Goal: Contribute content

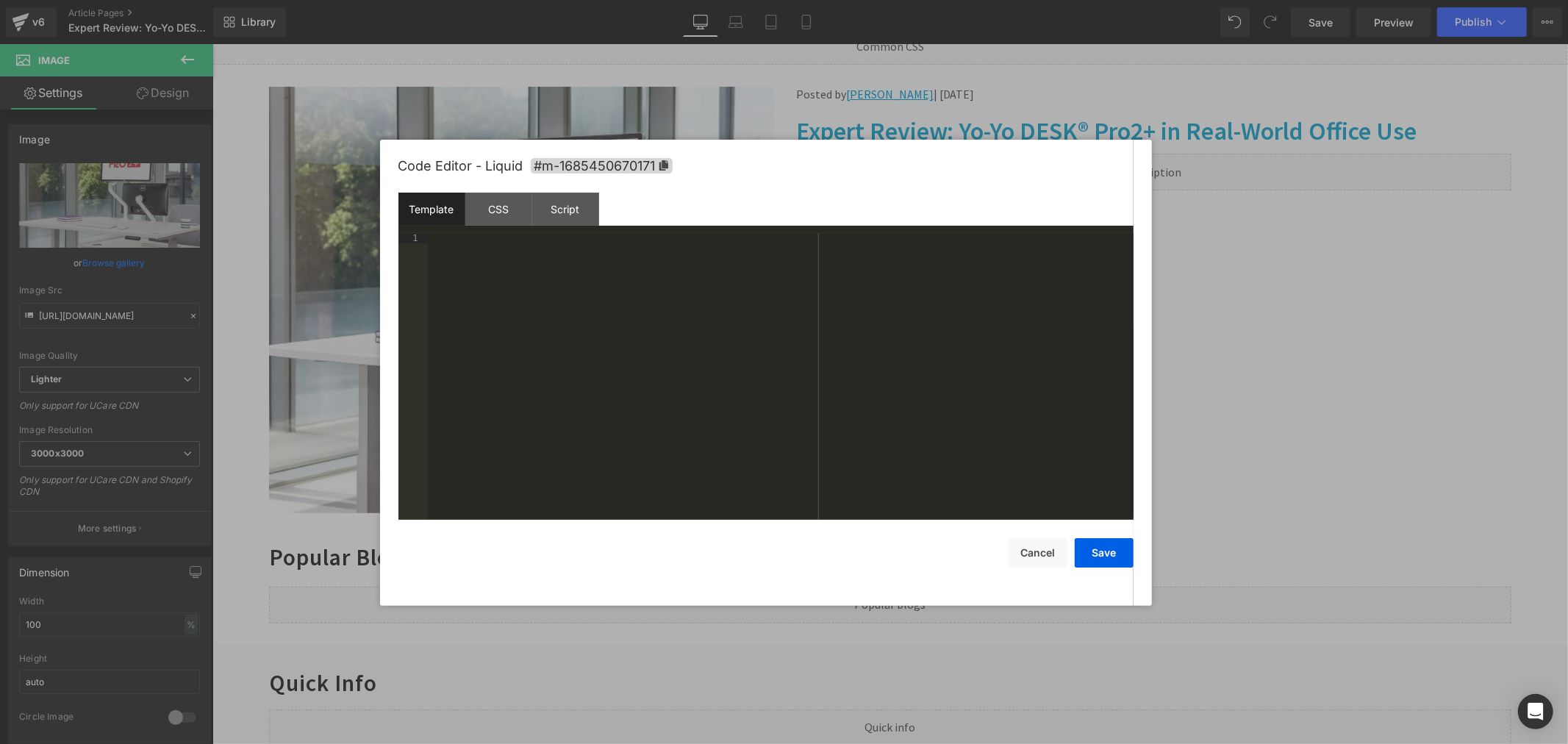
scroll to position [966, 0]
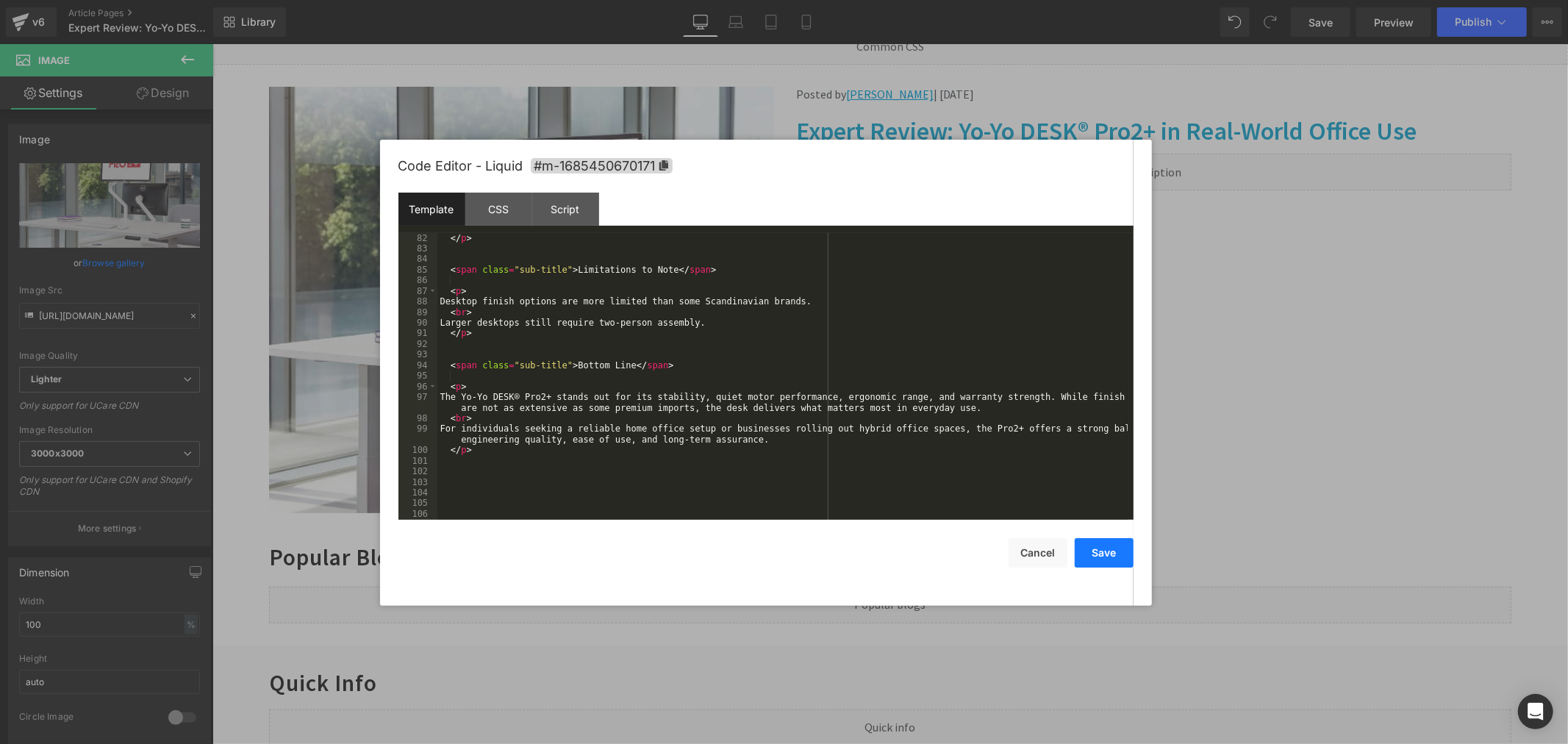
click at [1096, 545] on button "Save" at bounding box center [1103, 553] width 58 height 30
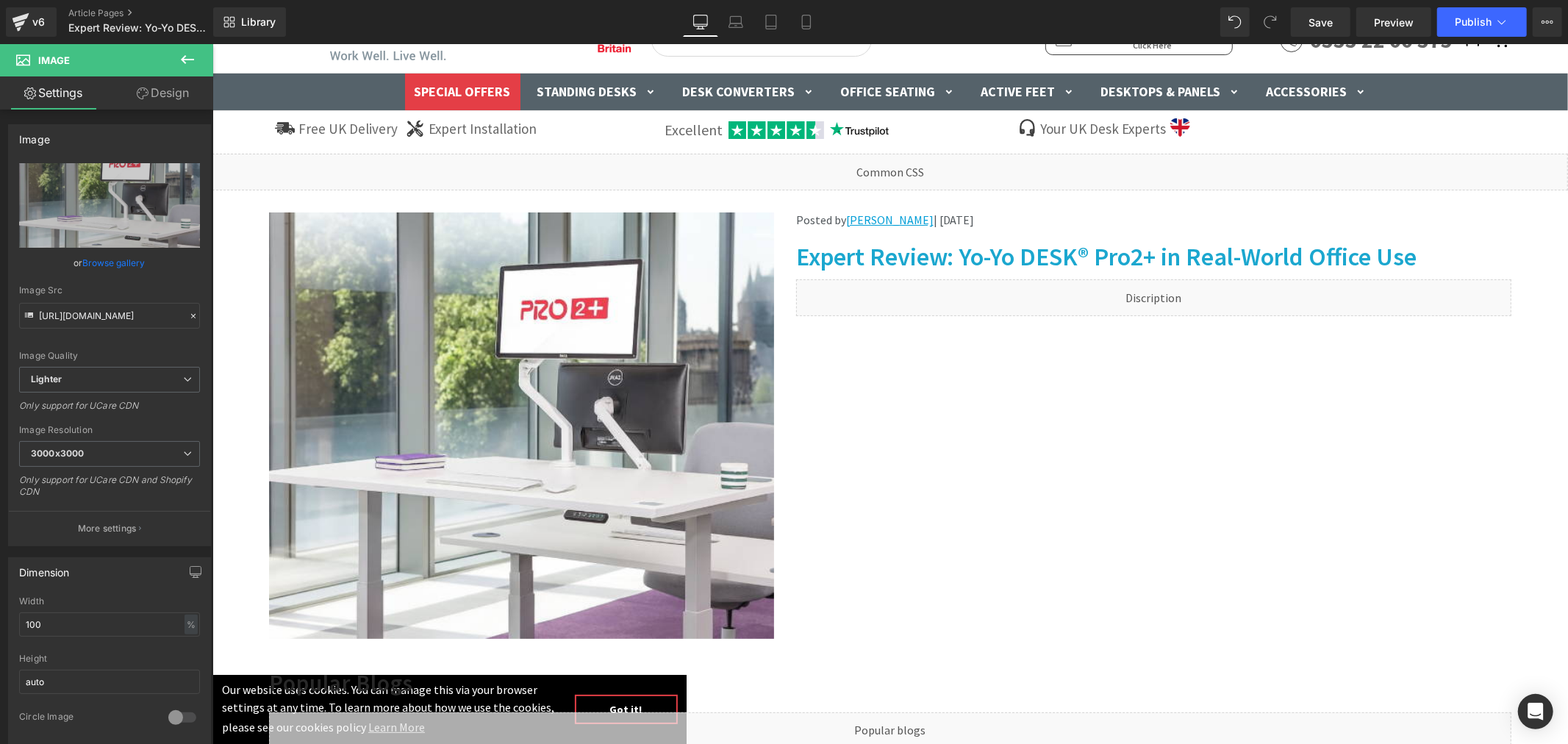
scroll to position [0, 0]
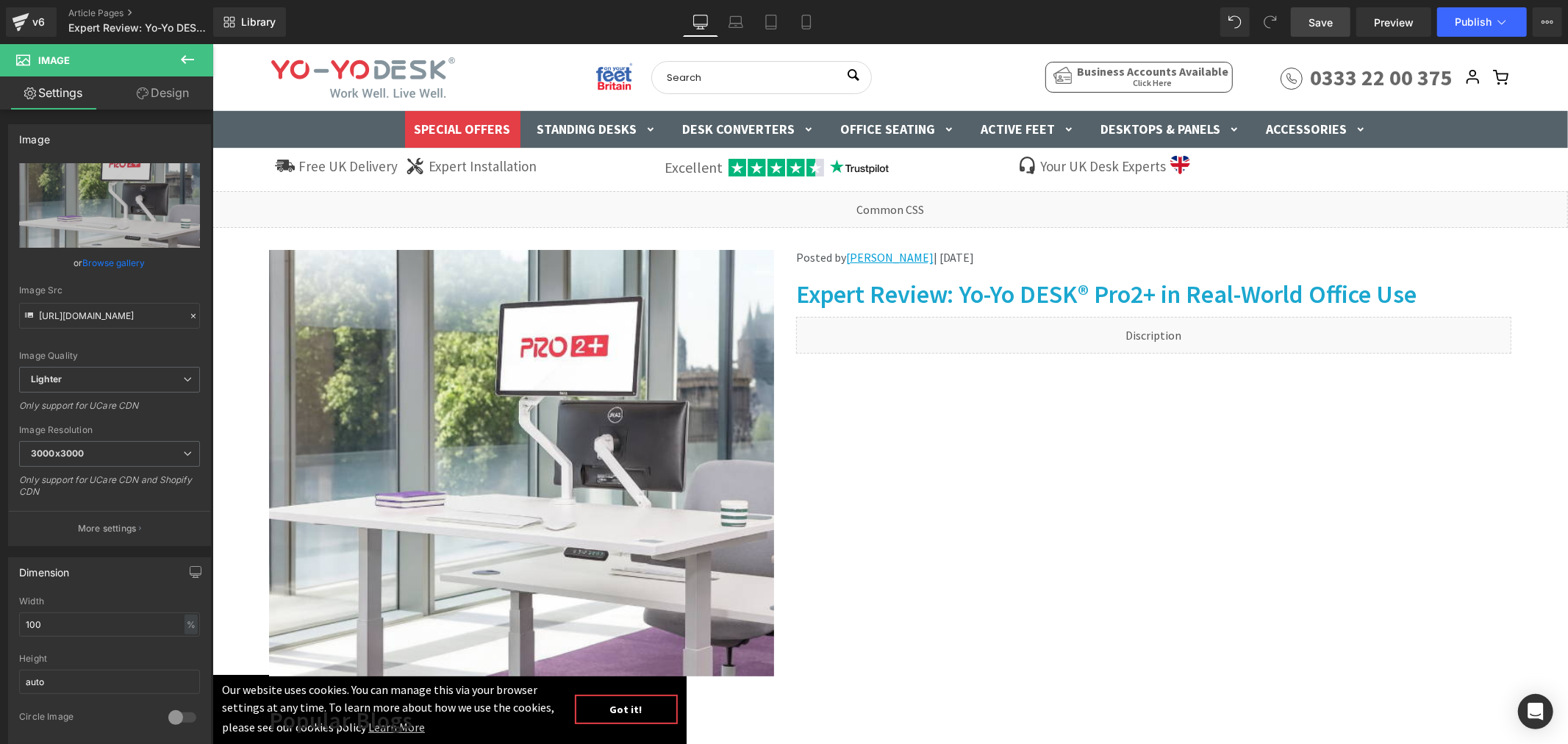
click at [1319, 25] on span "Save" at bounding box center [1320, 22] width 24 height 16
click at [1382, 19] on span "Preview" at bounding box center [1394, 22] width 40 height 16
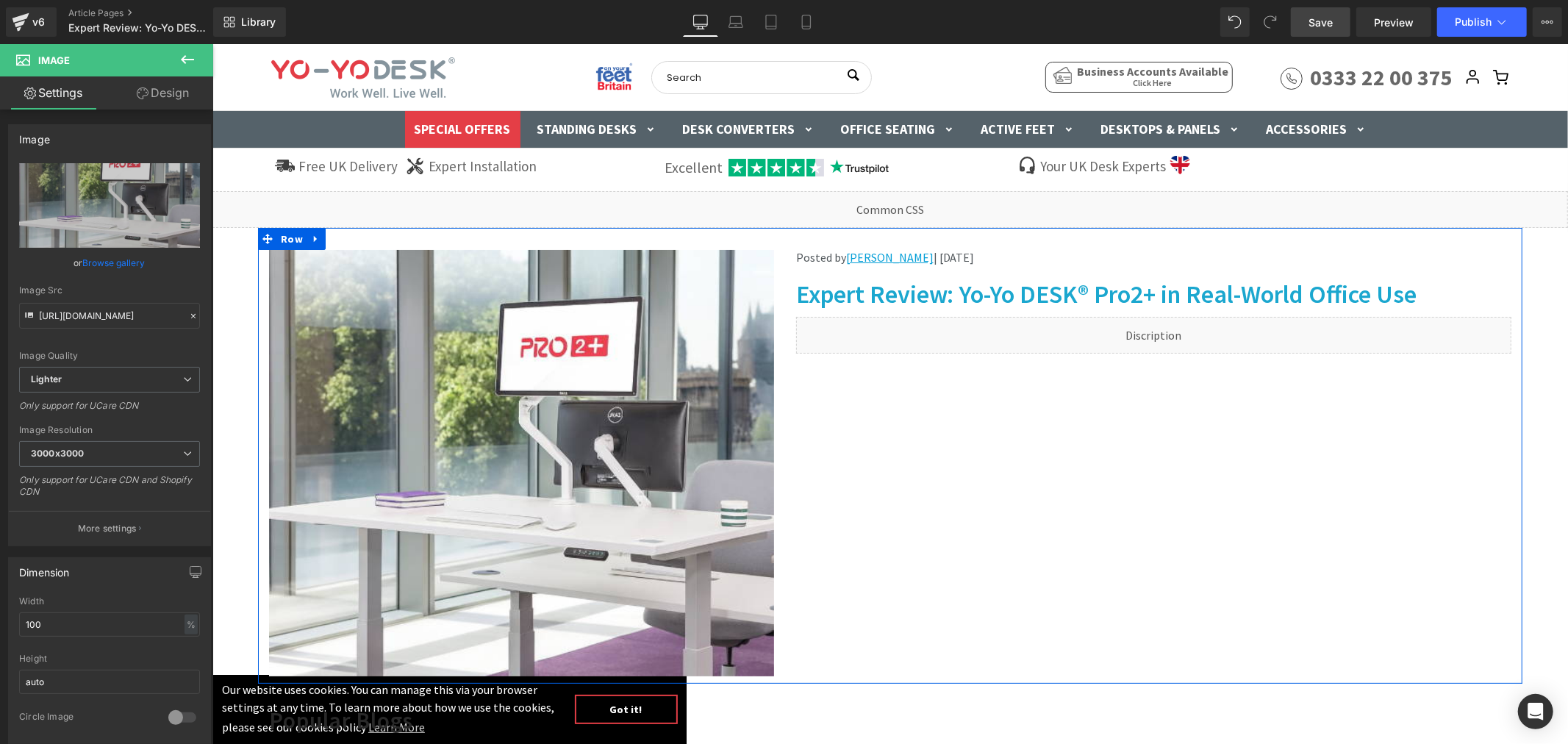
click at [1166, 325] on icon at bounding box center [1170, 328] width 8 height 9
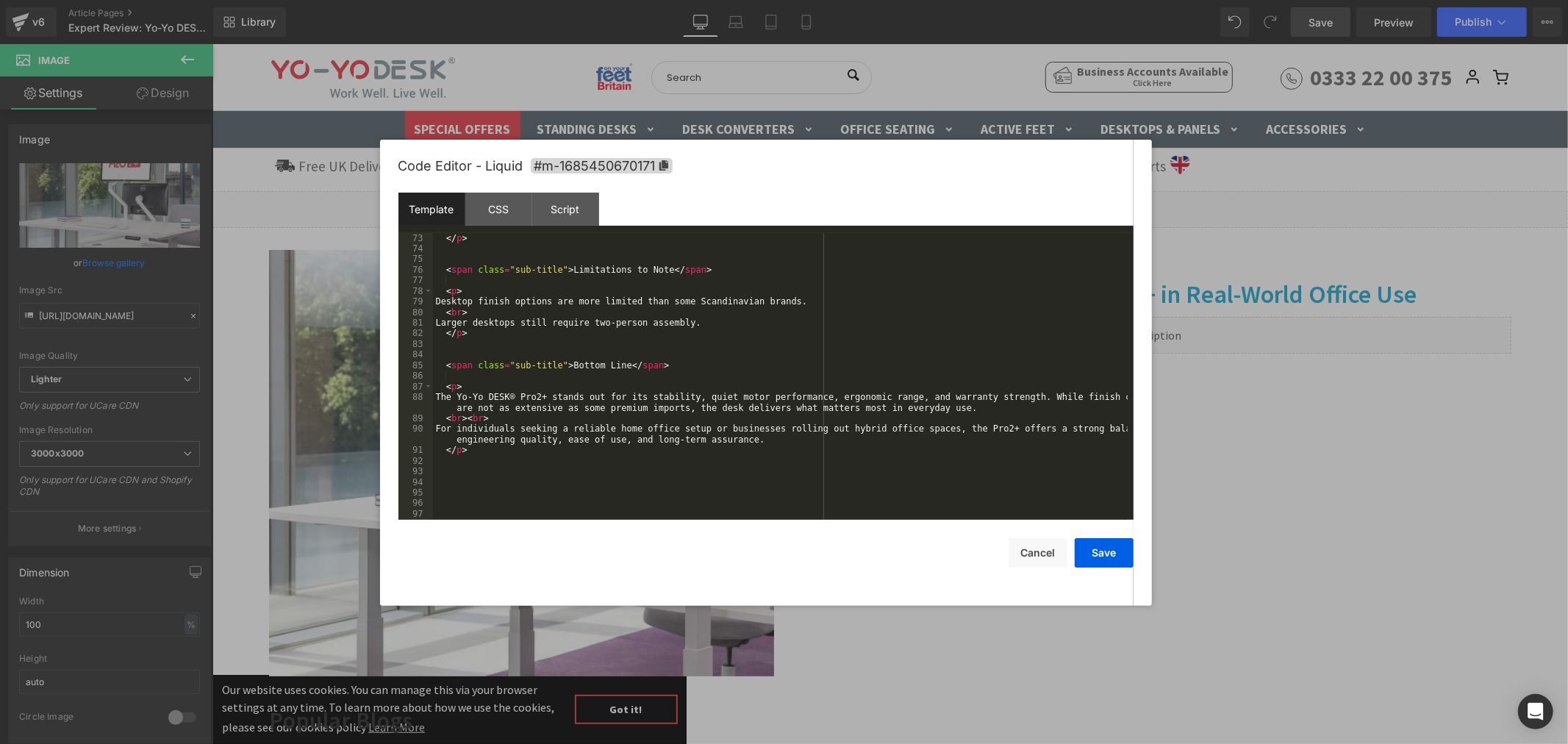
scroll to position [870, 0]
click at [1097, 541] on button "Save" at bounding box center [1103, 553] width 58 height 30
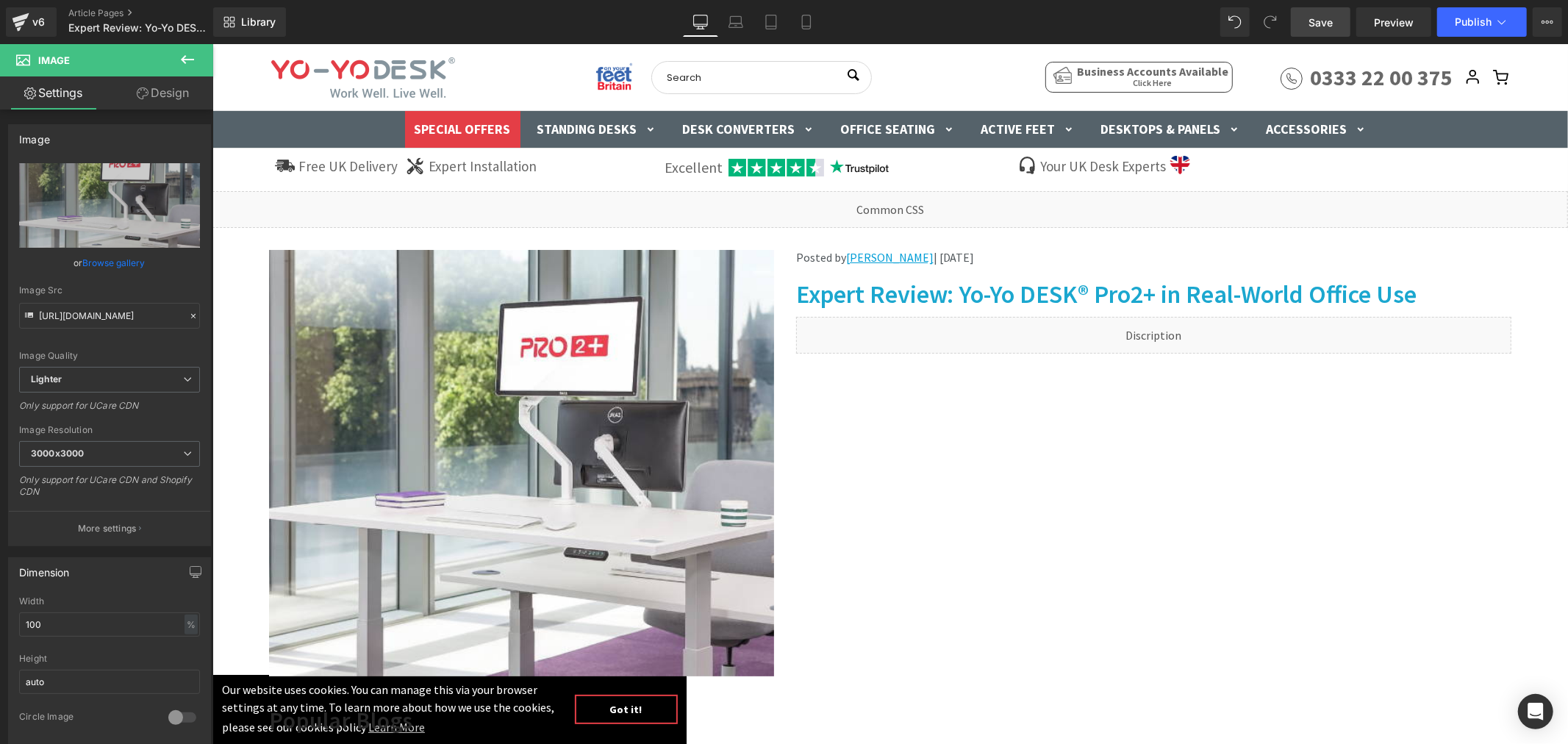
click at [1328, 19] on span "Save" at bounding box center [1320, 22] width 24 height 16
click at [1391, 23] on span "Preview" at bounding box center [1394, 22] width 40 height 16
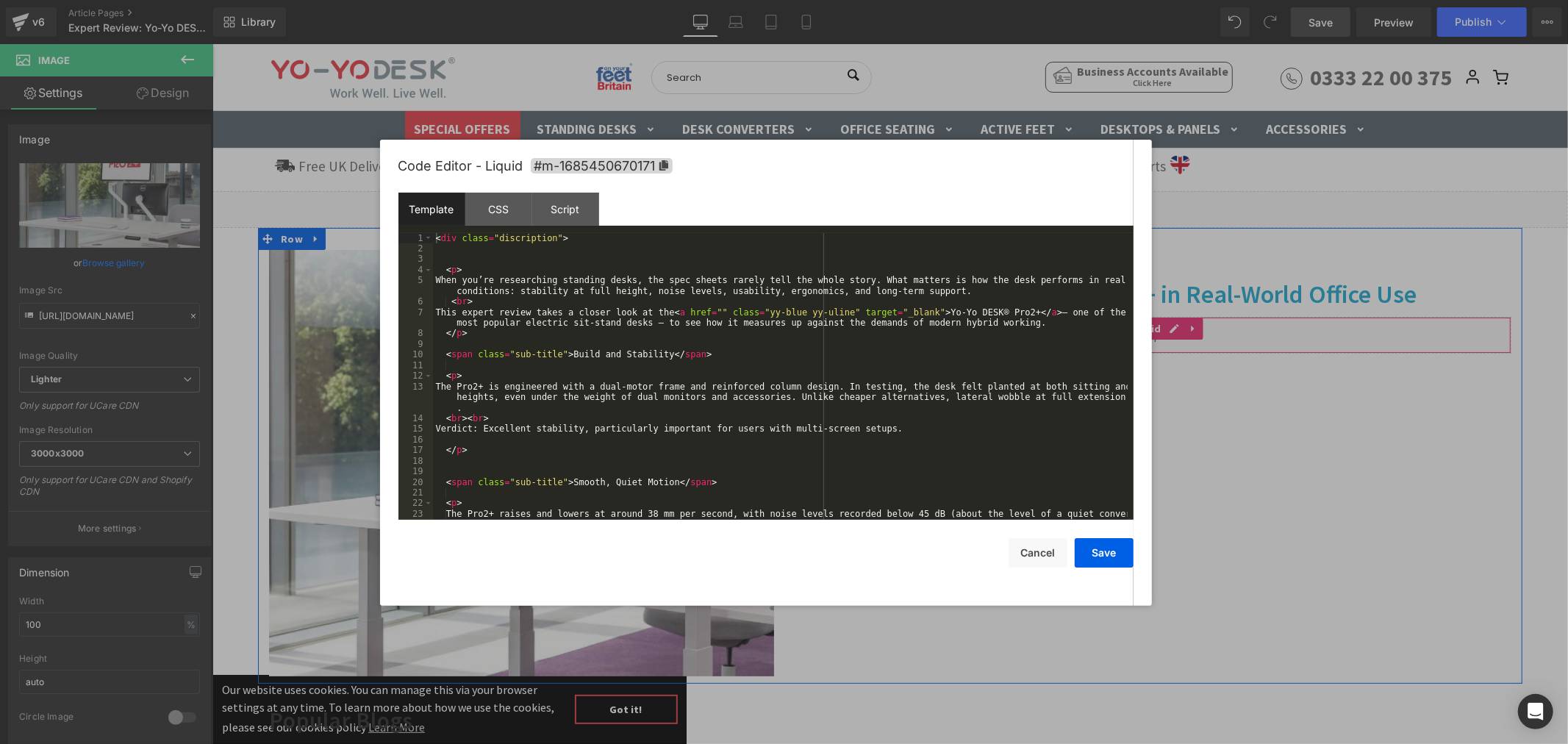
click at [1165, 326] on div "Liquid" at bounding box center [1152, 335] width 715 height 37
click at [789, 349] on div "< div class = "discription" > < p > When you’re researching standing desks, the…" at bounding box center [780, 391] width 695 height 318
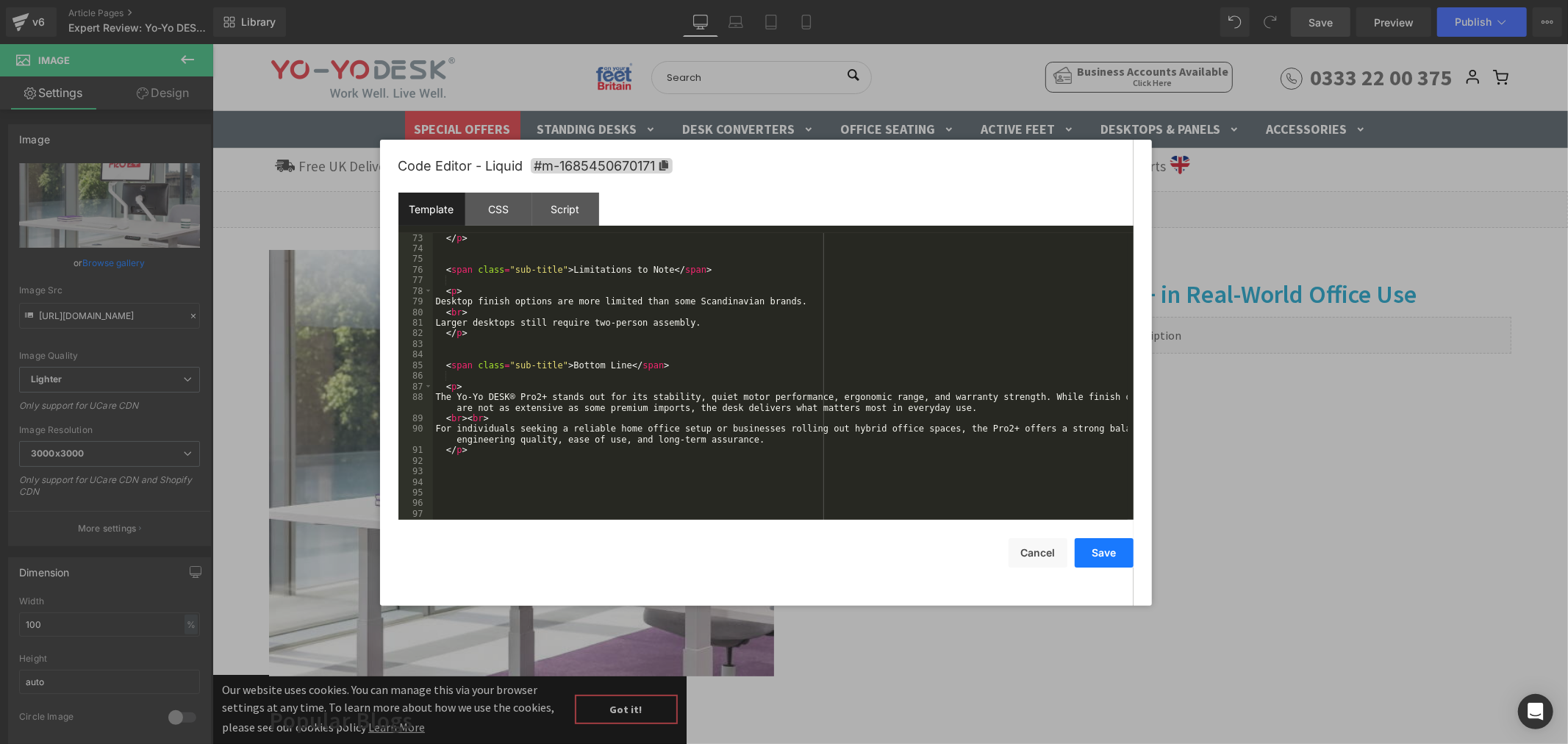
click at [1099, 547] on button "Save" at bounding box center [1103, 553] width 58 height 30
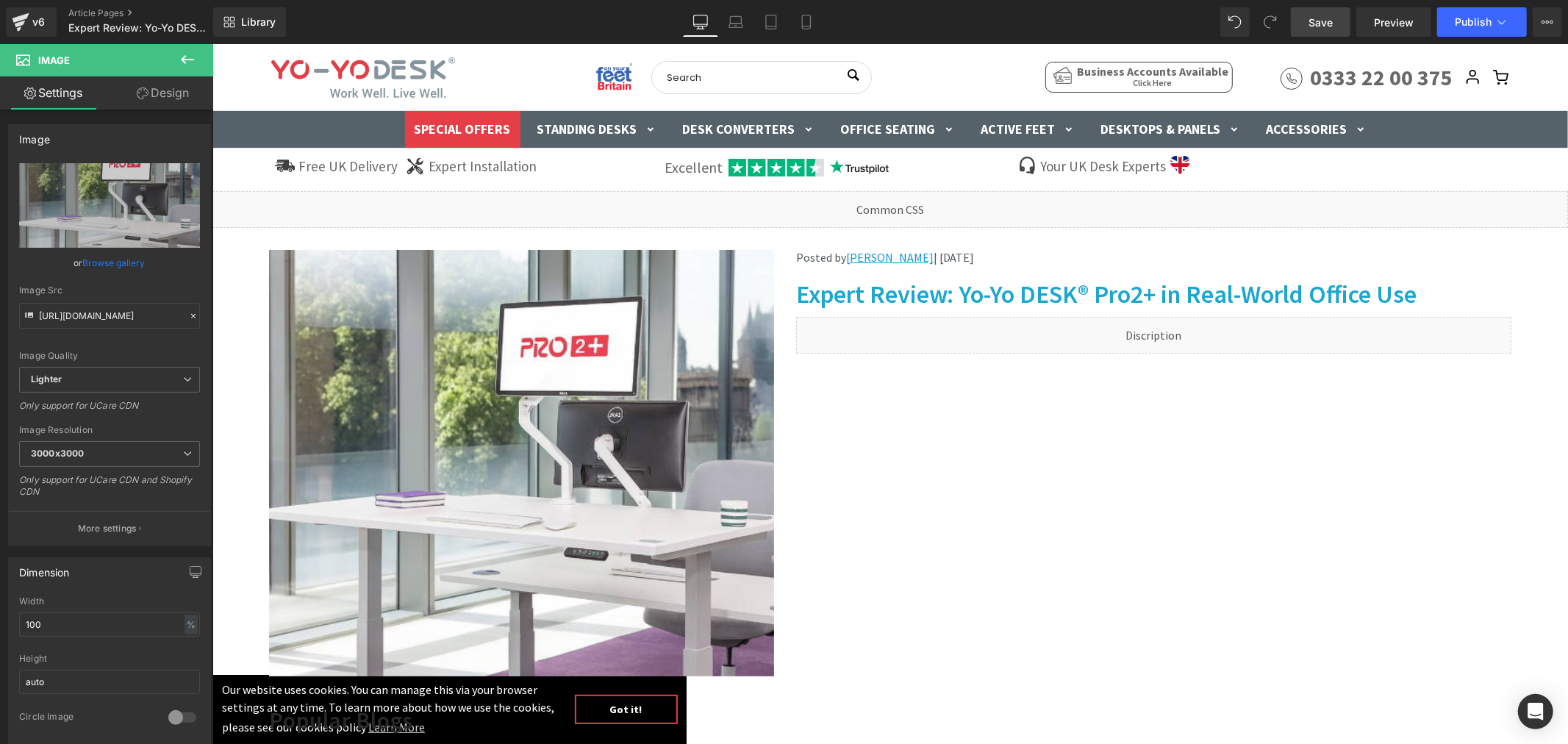
click at [1320, 24] on span "Save" at bounding box center [1320, 22] width 24 height 16
click at [1482, 24] on span "Publish" at bounding box center [1473, 21] width 37 height 12
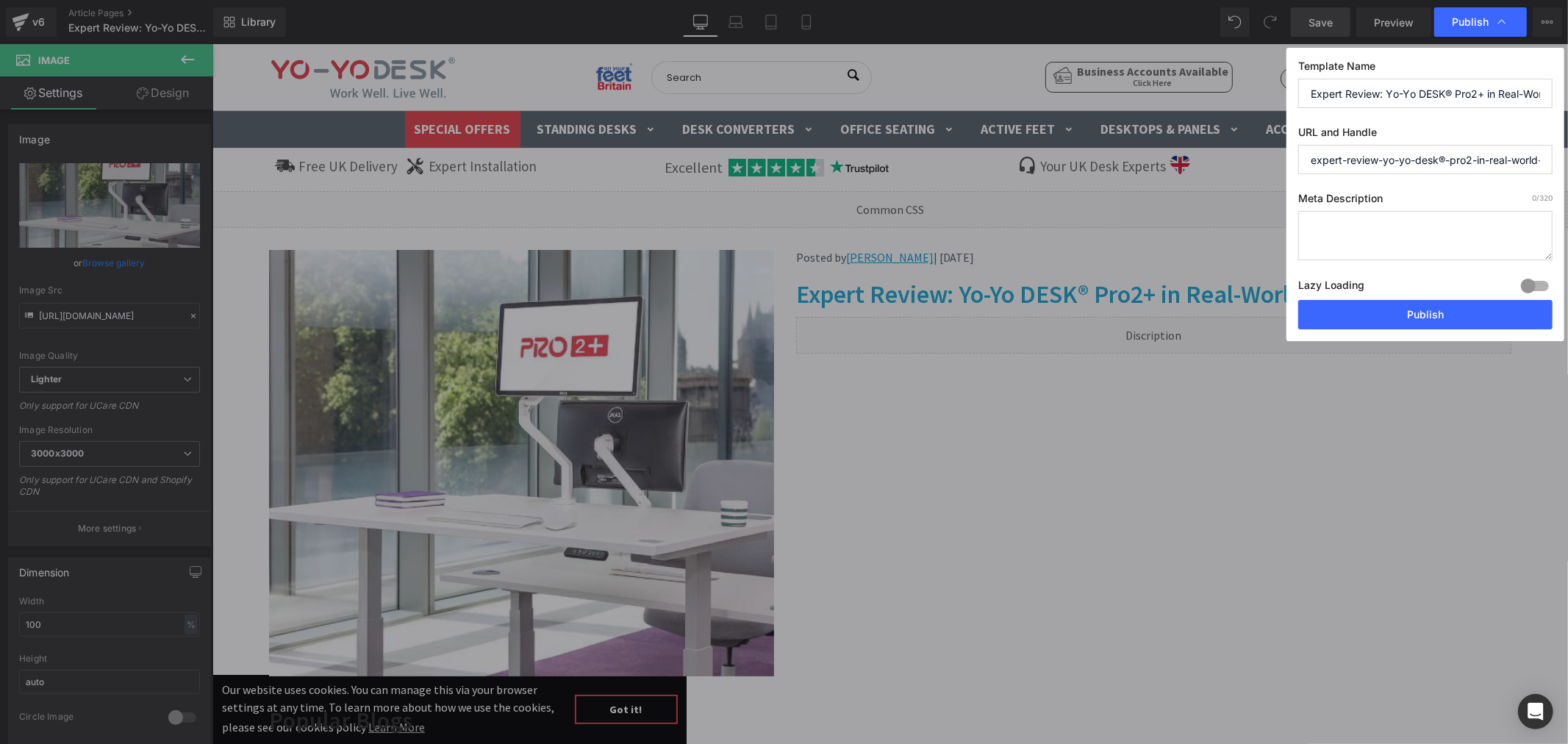
click at [1446, 158] on input "expert-review-yo-yo-desk®-pro2-in-real-world-office-use" at bounding box center [1425, 160] width 254 height 30
drag, startPoint x: 1467, startPoint y: 159, endPoint x: 1552, endPoint y: 156, distance: 85.1
click at [1552, 156] on input "expert-review-yo-yo-desk-pro2-in-real-world-office-use" at bounding box center [1425, 160] width 254 height 30
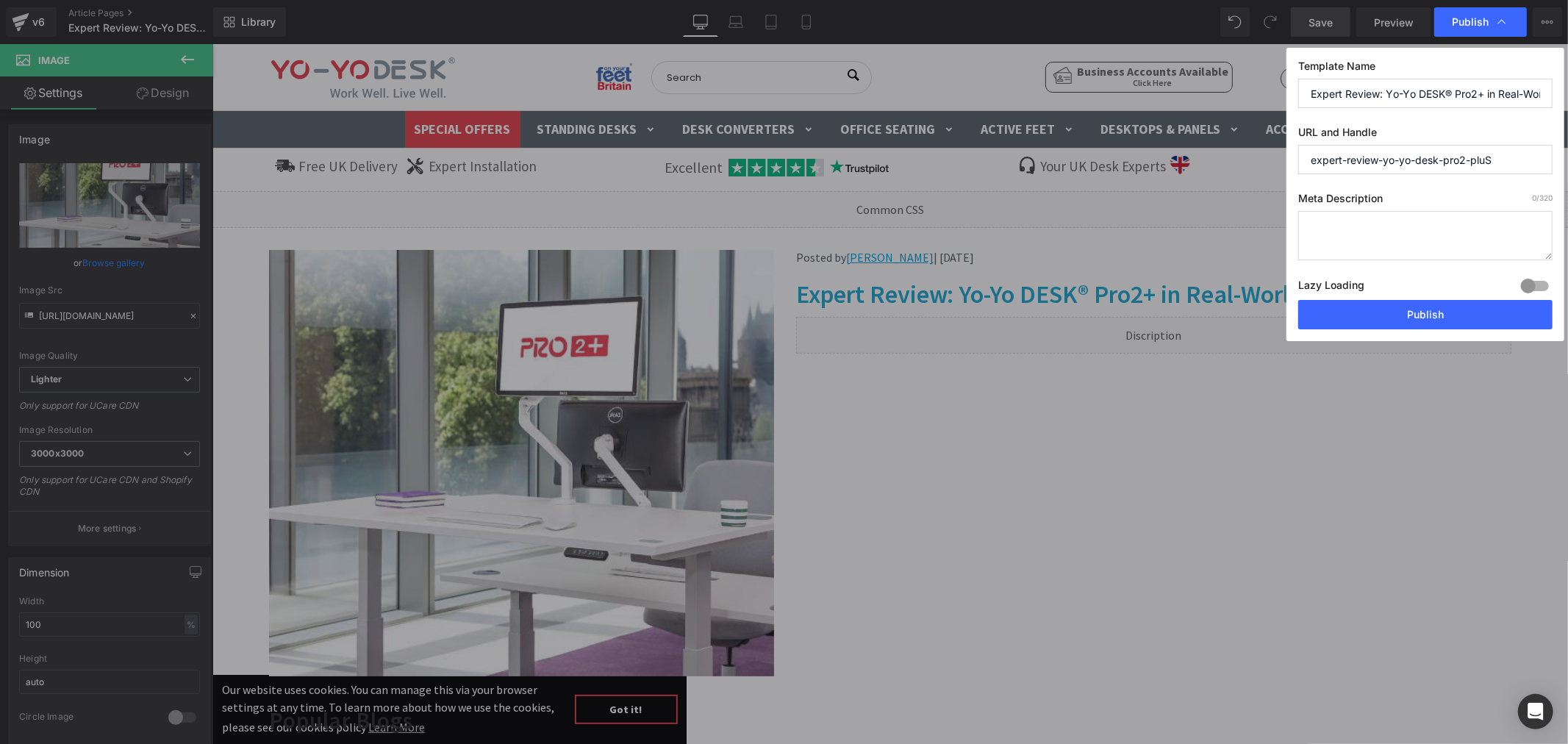
type input "expert-review-yo-yo-desk-pro2-plus"
click at [1425, 314] on button "Publish" at bounding box center [1425, 314] width 254 height 30
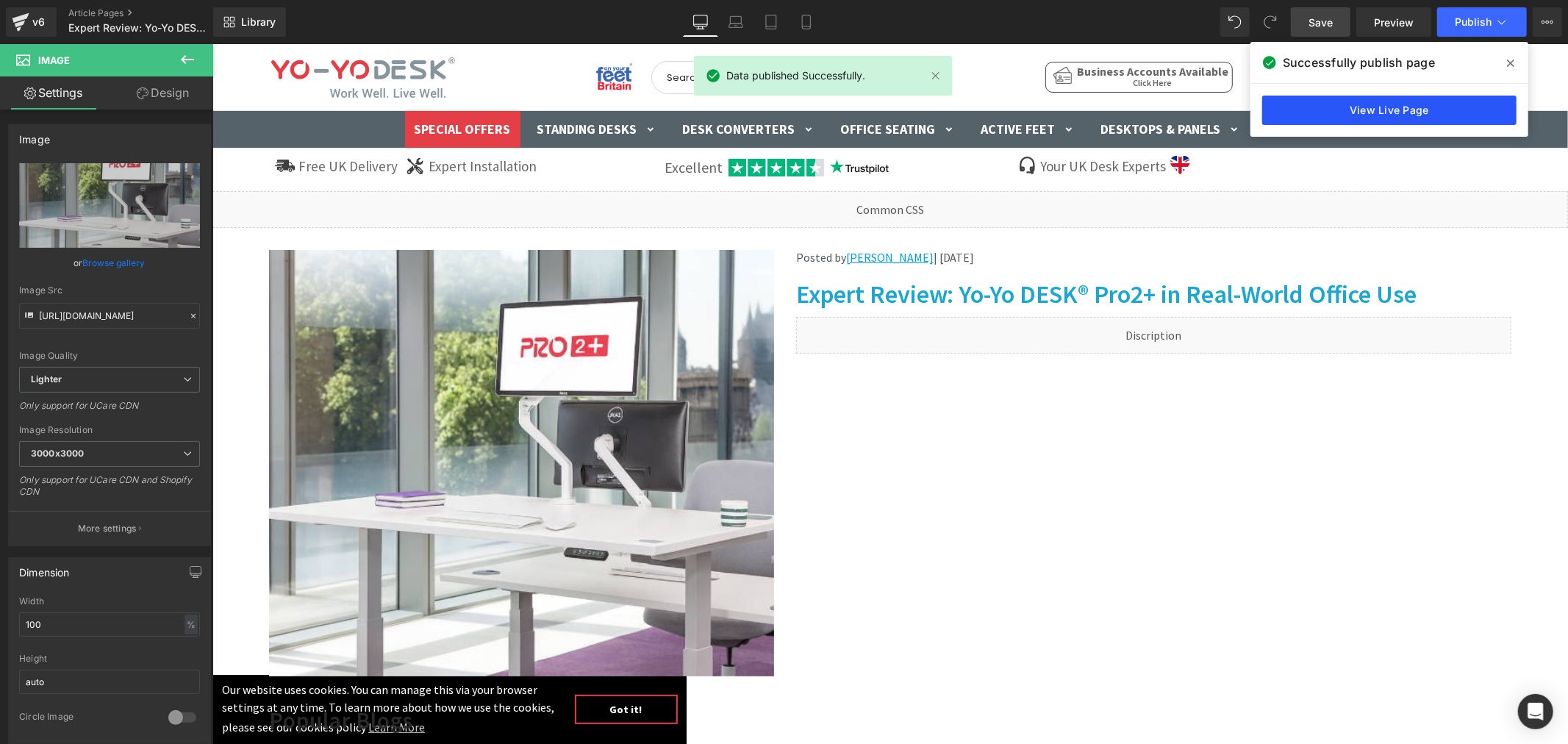
click at [1410, 115] on link "View Live Page" at bounding box center [1390, 110] width 254 height 30
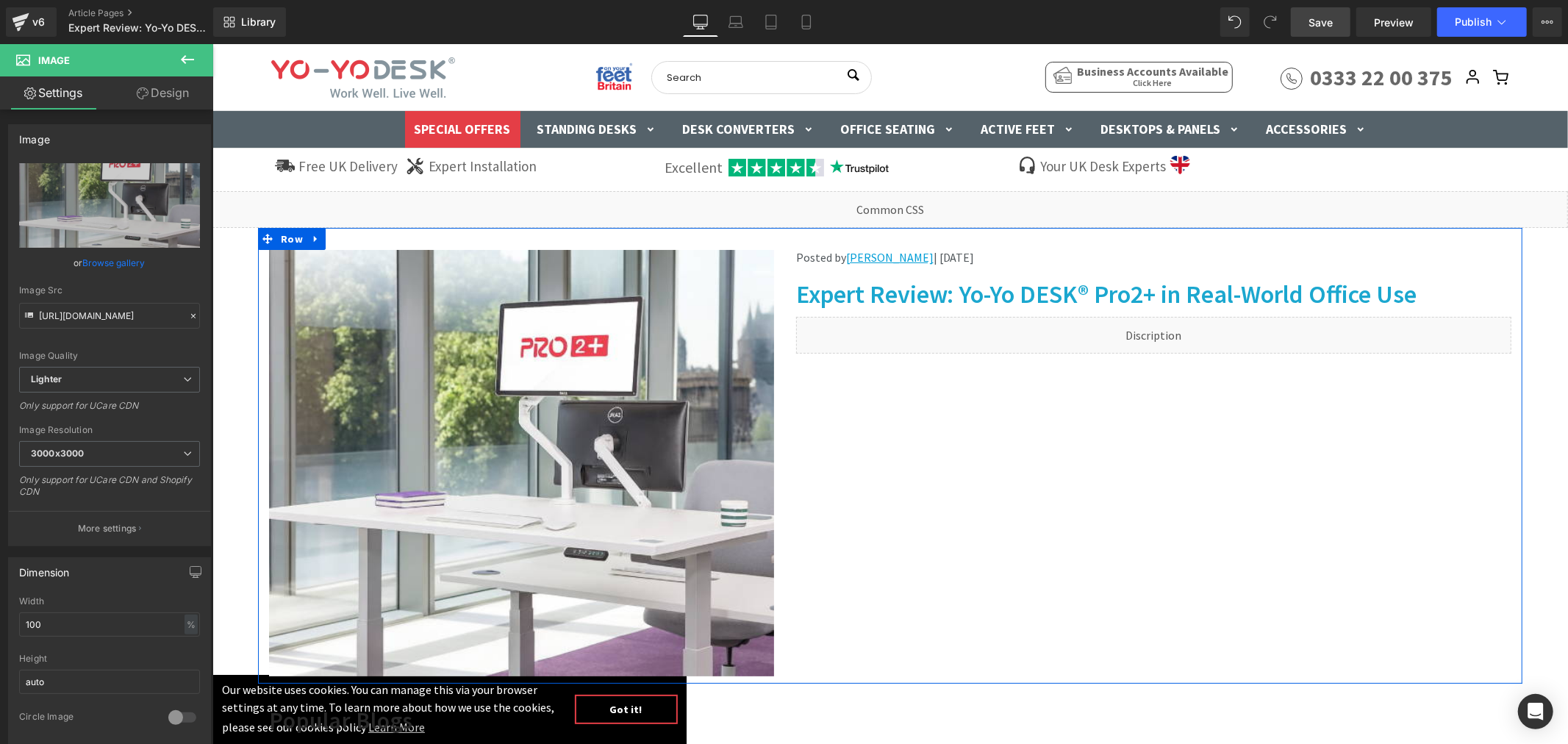
click at [1165, 331] on div "Liquid" at bounding box center [1152, 335] width 715 height 37
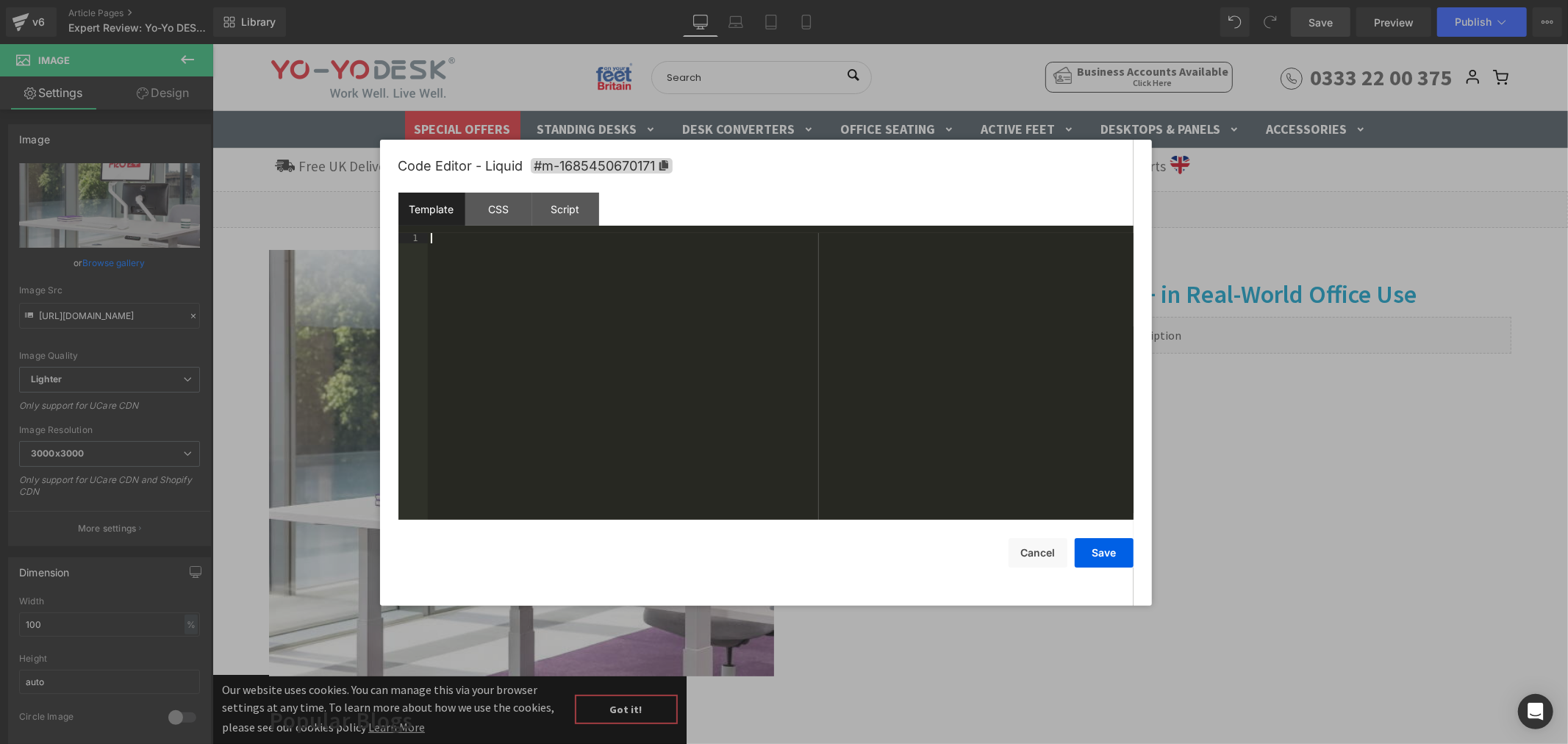
scroll to position [870, 0]
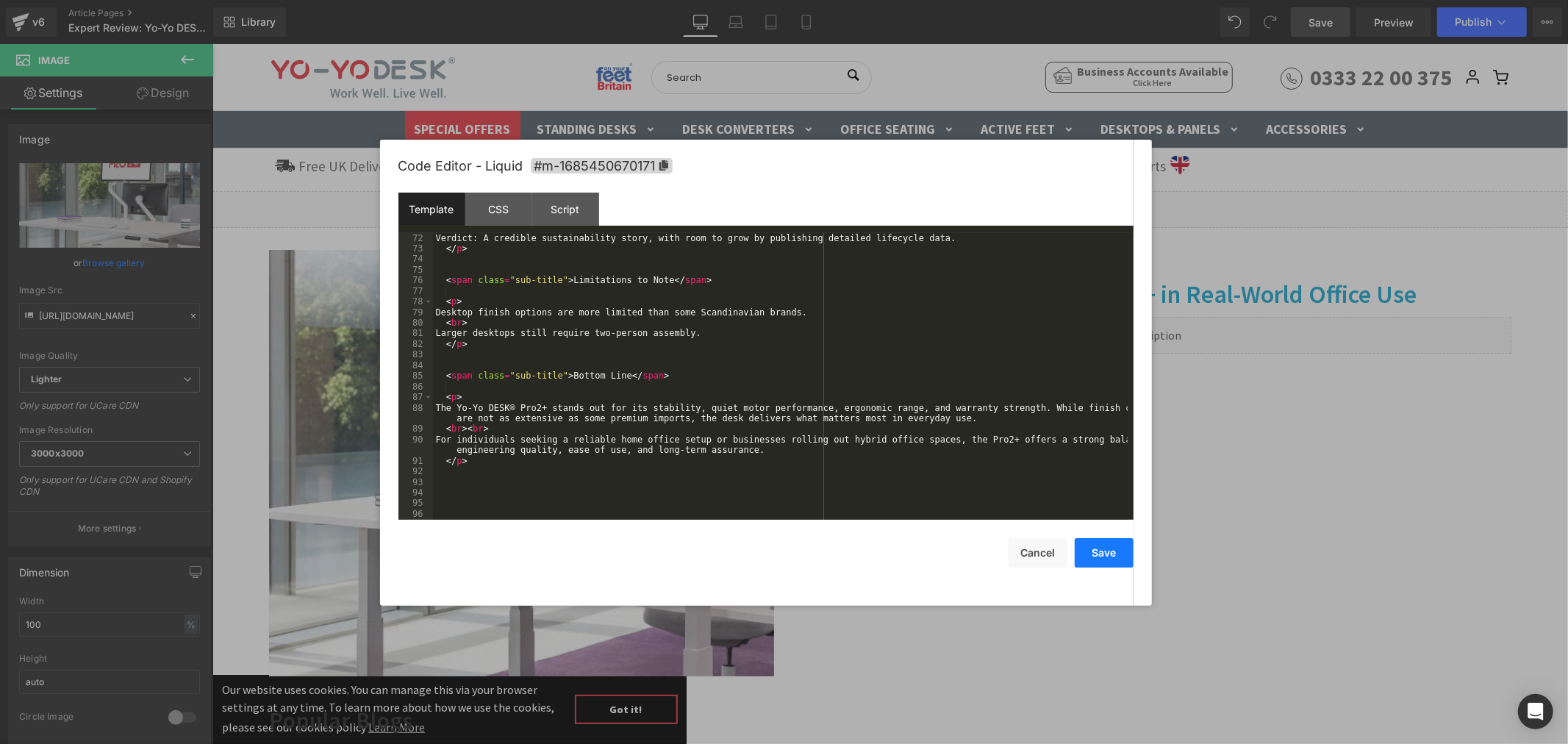
click at [1096, 550] on button "Save" at bounding box center [1103, 553] width 58 height 30
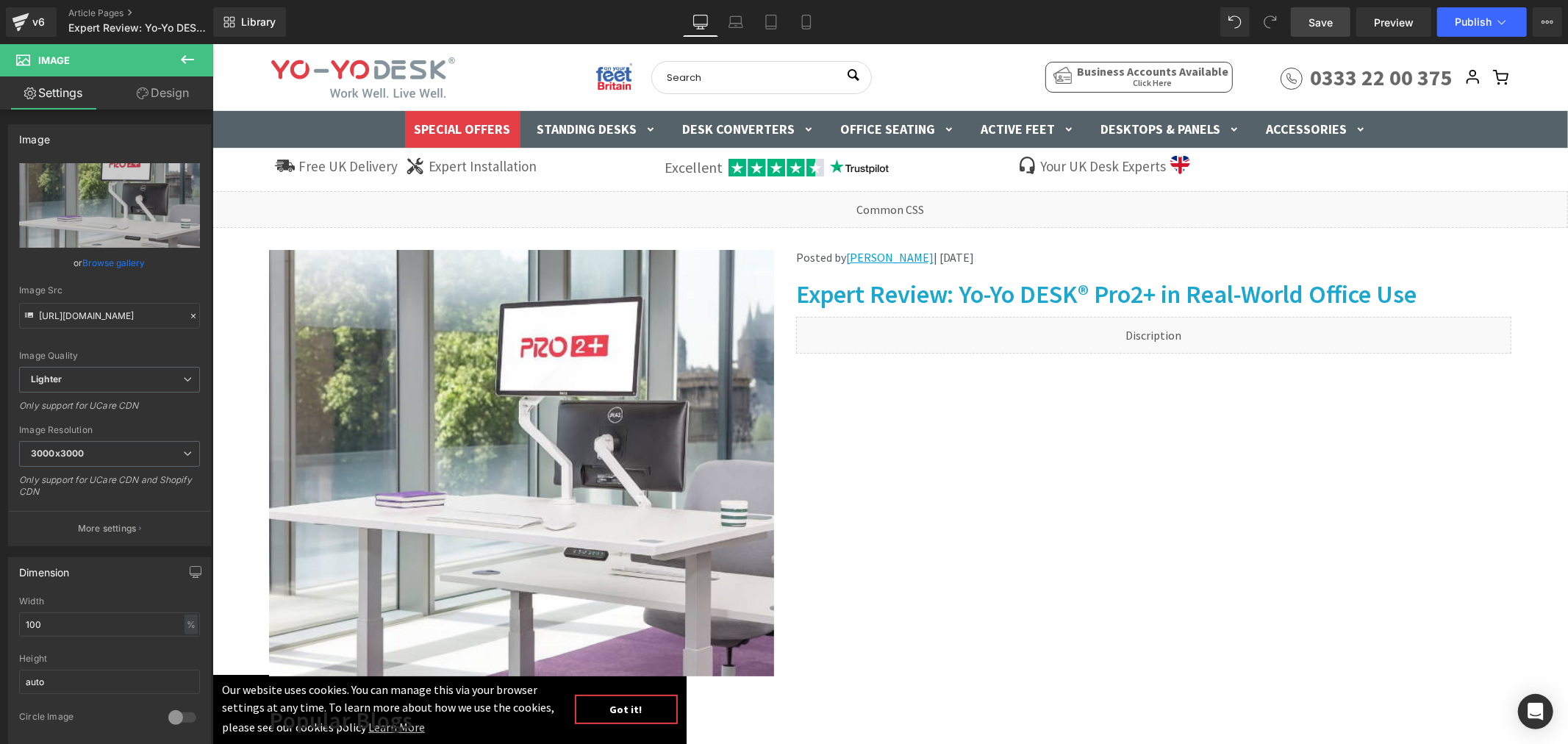
click at [1320, 19] on span "Save" at bounding box center [1320, 22] width 24 height 16
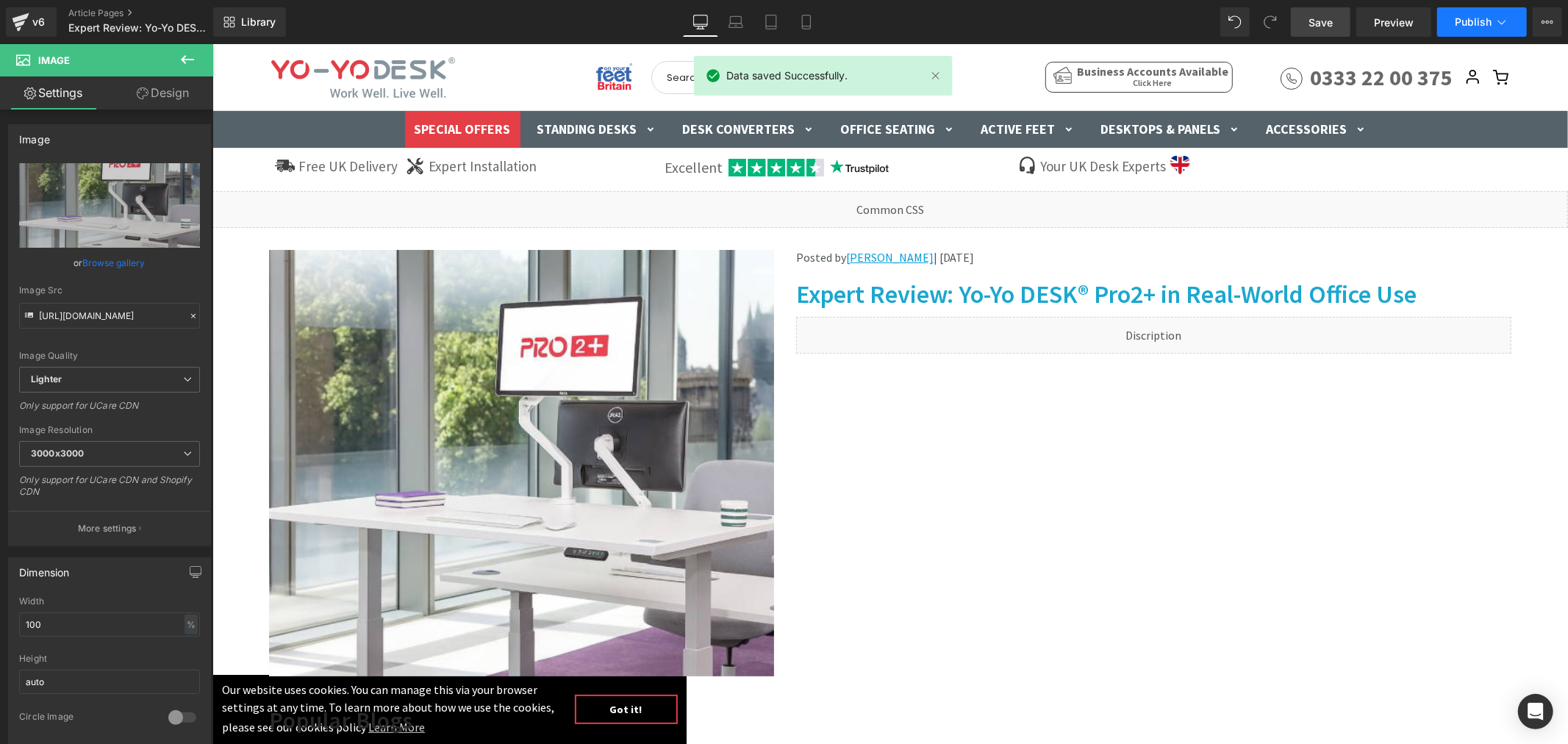
click at [1486, 26] on span "Publish" at bounding box center [1473, 21] width 37 height 12
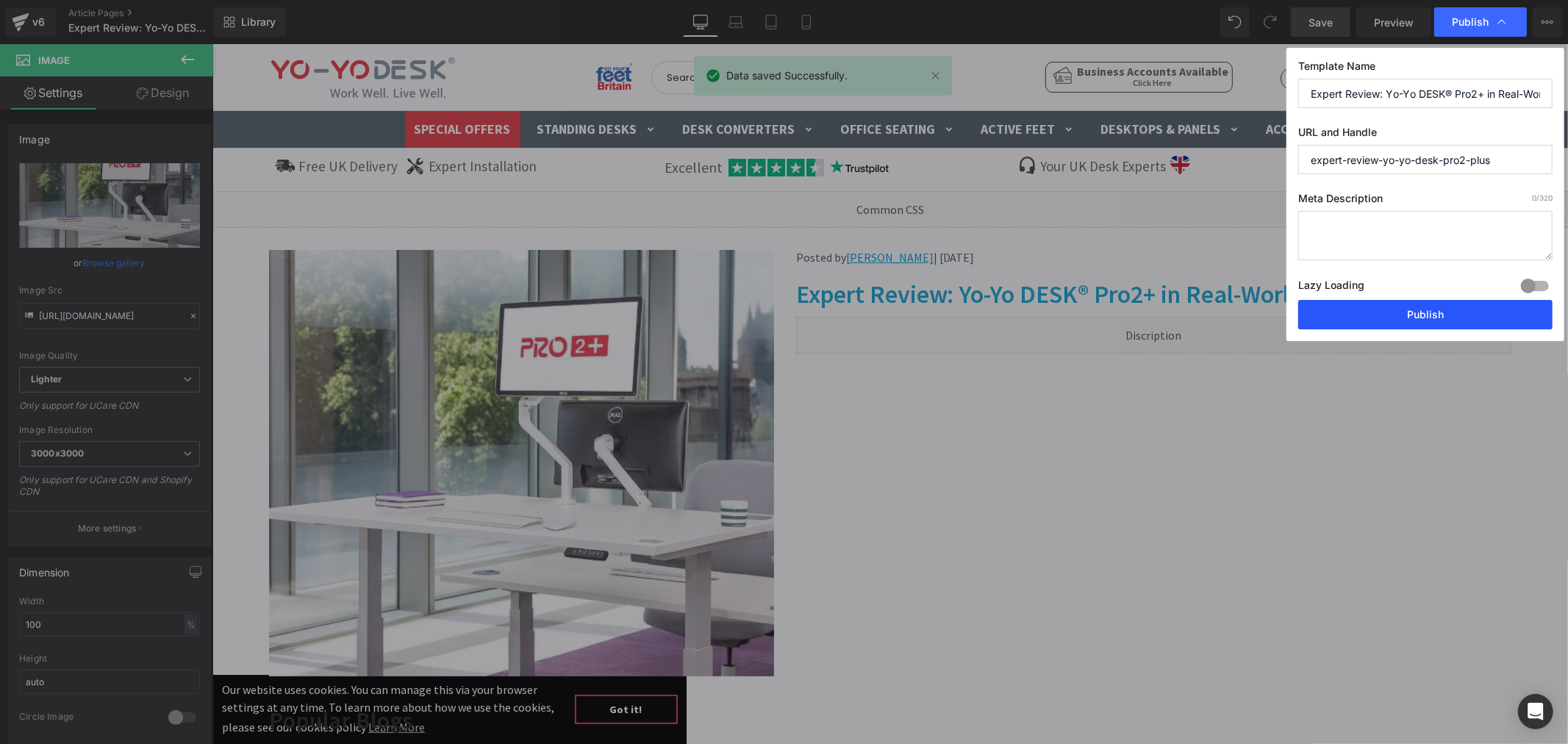
click at [1421, 314] on button "Publish" at bounding box center [1425, 314] width 254 height 30
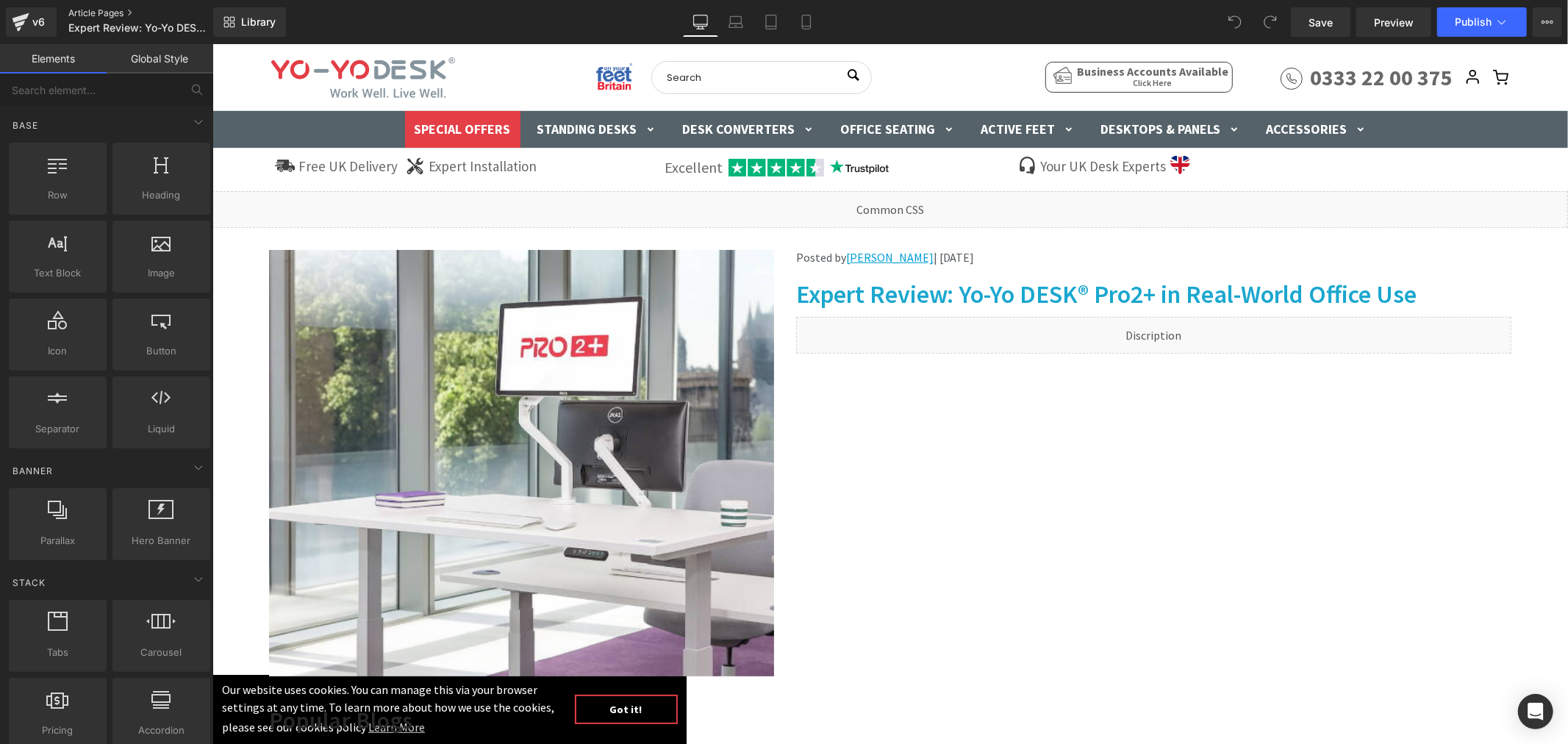
click at [96, 7] on link "Article Pages" at bounding box center [153, 13] width 169 height 12
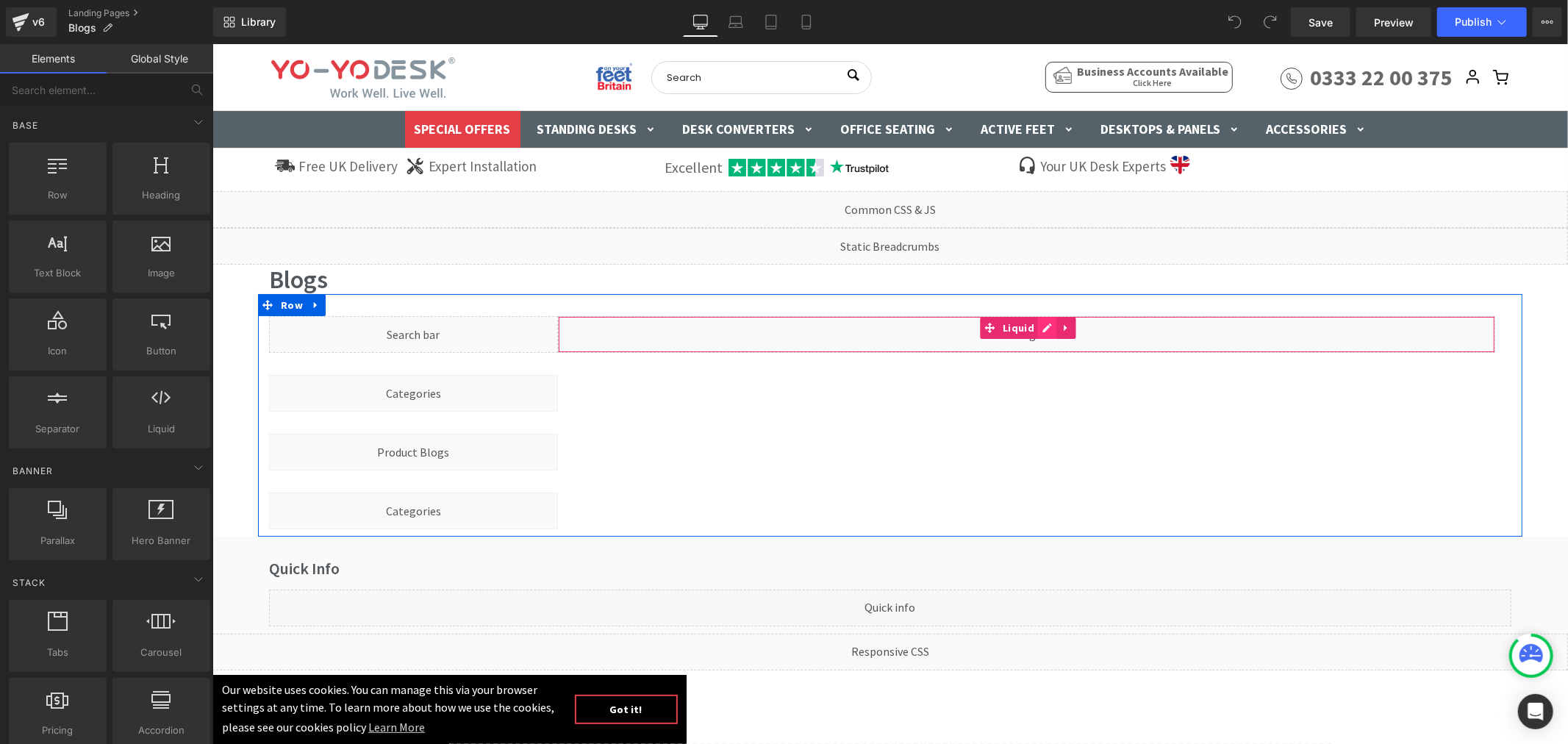
click at [1035, 330] on div "Liquid" at bounding box center [1026, 334] width 937 height 37
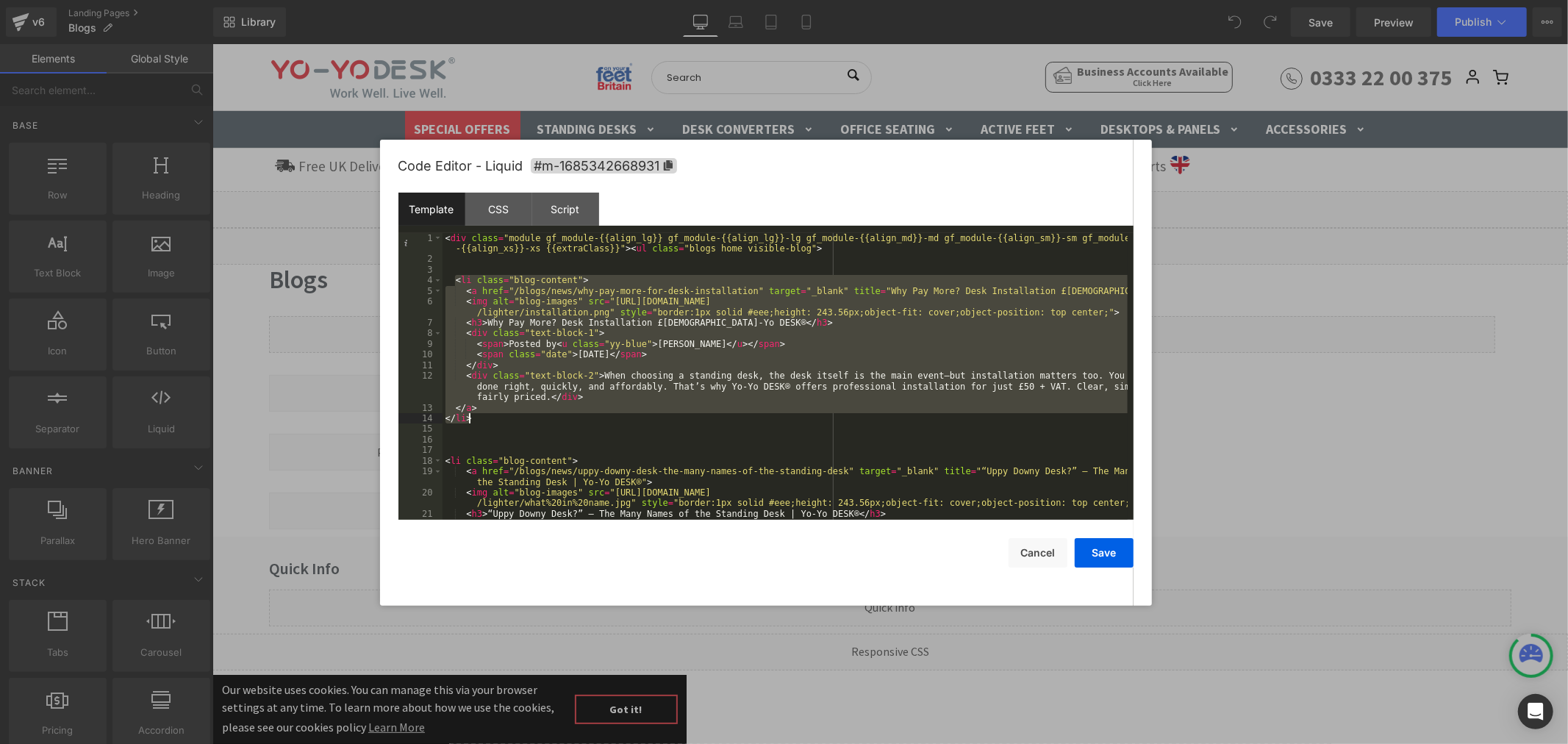
drag, startPoint x: 453, startPoint y: 279, endPoint x: 503, endPoint y: 419, distance: 148.7
click at [0, 0] on div "< div class = "module gf_module-{{align_lg}} gf_module-{{align_lg}}-lg gf_modul…" at bounding box center [0, 0] width 0 height 0
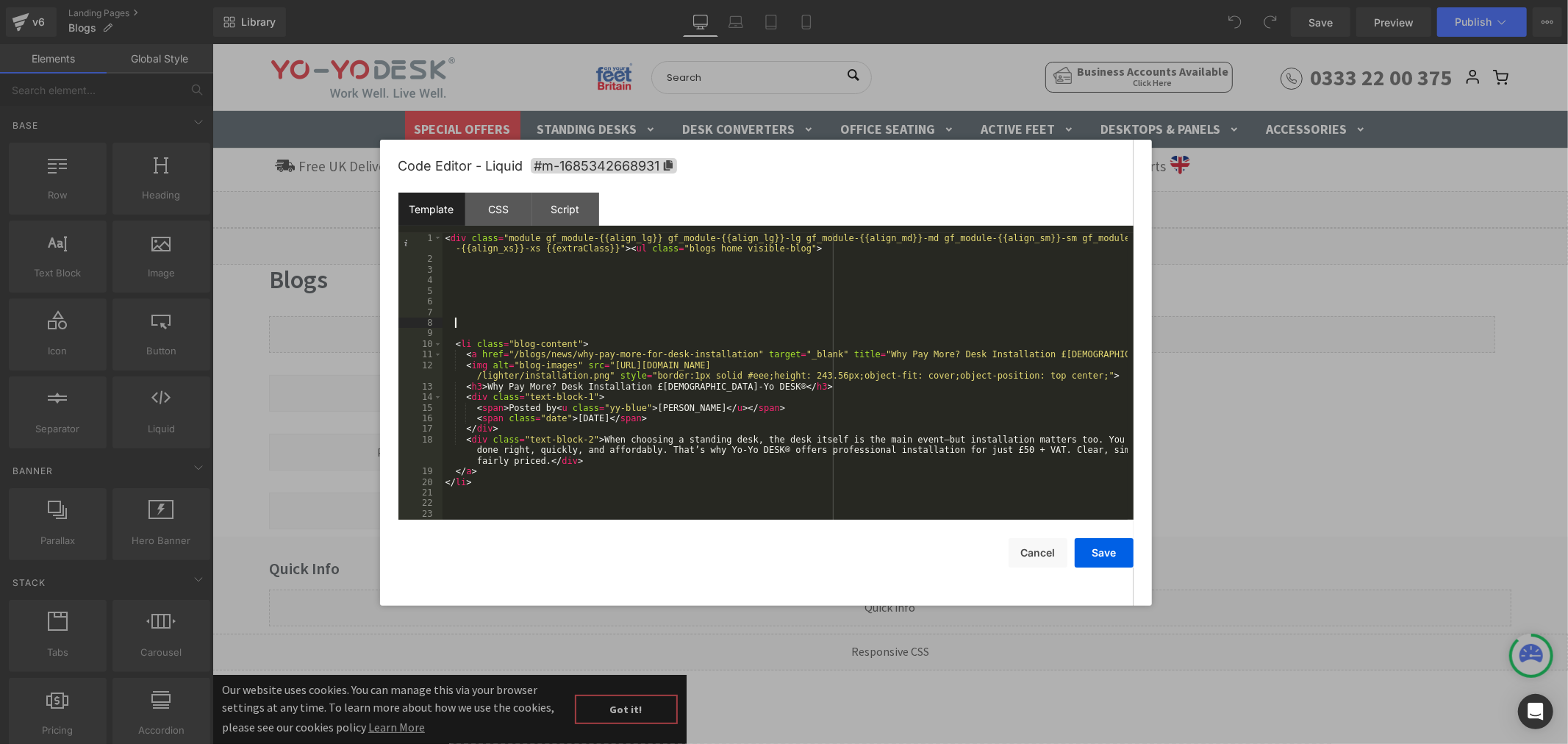
click at [0, 0] on div "< div class = "module gf_module-{{align_lg}} gf_module-{{align_lg}}-lg gf_modul…" at bounding box center [0, 0] width 0 height 0
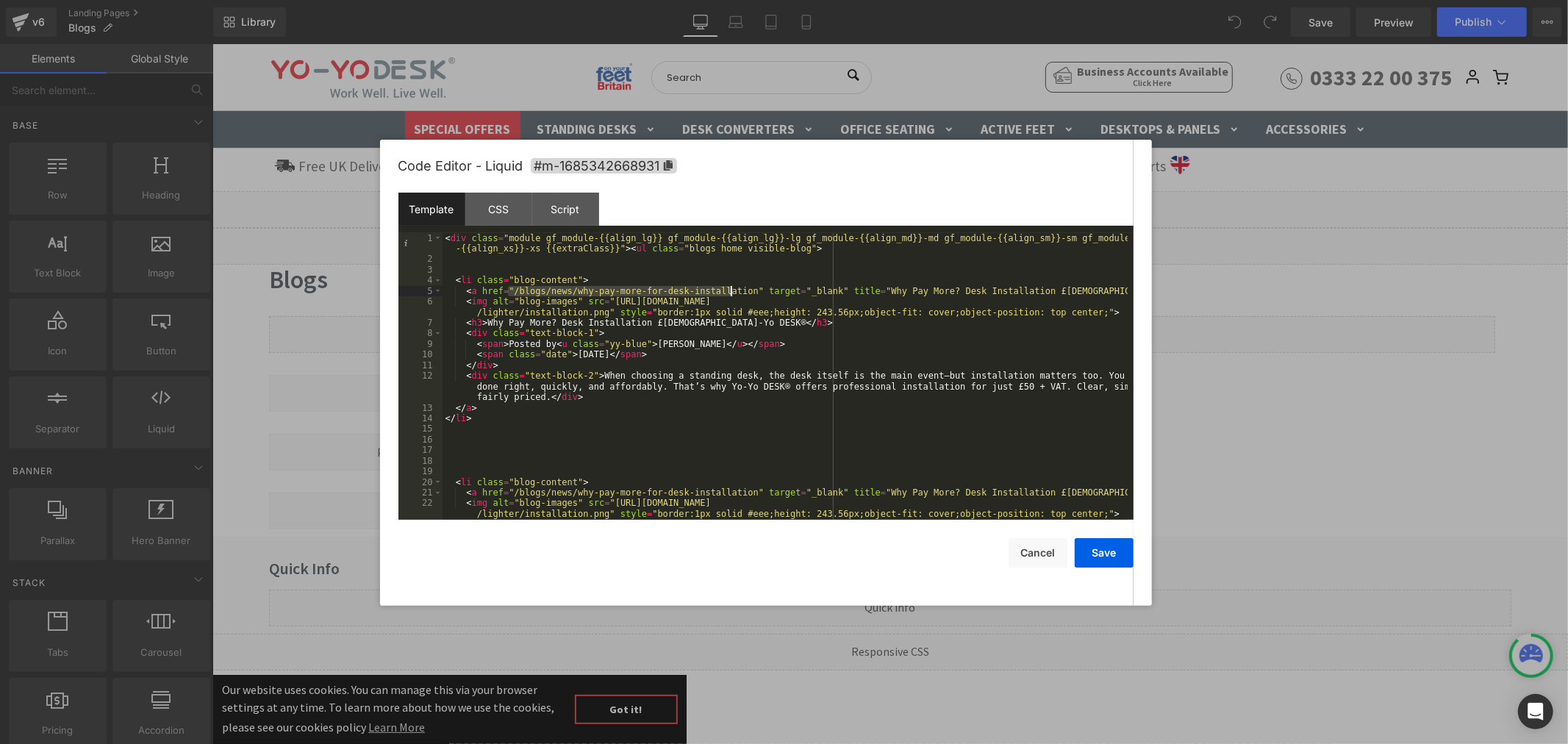
drag, startPoint x: 509, startPoint y: 292, endPoint x: 731, endPoint y: 291, distance: 222.0
click at [0, 0] on div "< div class = "module gf_module-{{align_lg}} gf_module-{{align_lg}}-lg gf_modul…" at bounding box center [0, 0] width 0 height 0
drag, startPoint x: 483, startPoint y: 321, endPoint x: 652, endPoint y: 320, distance: 169.0
click at [0, 0] on div "< div class = "module gf_module-{{align_lg}} gf_module-{{align_lg}}-lg gf_modul…" at bounding box center [0, 0] width 0 height 0
drag, startPoint x: 566, startPoint y: 353, endPoint x: 599, endPoint y: 352, distance: 33.0
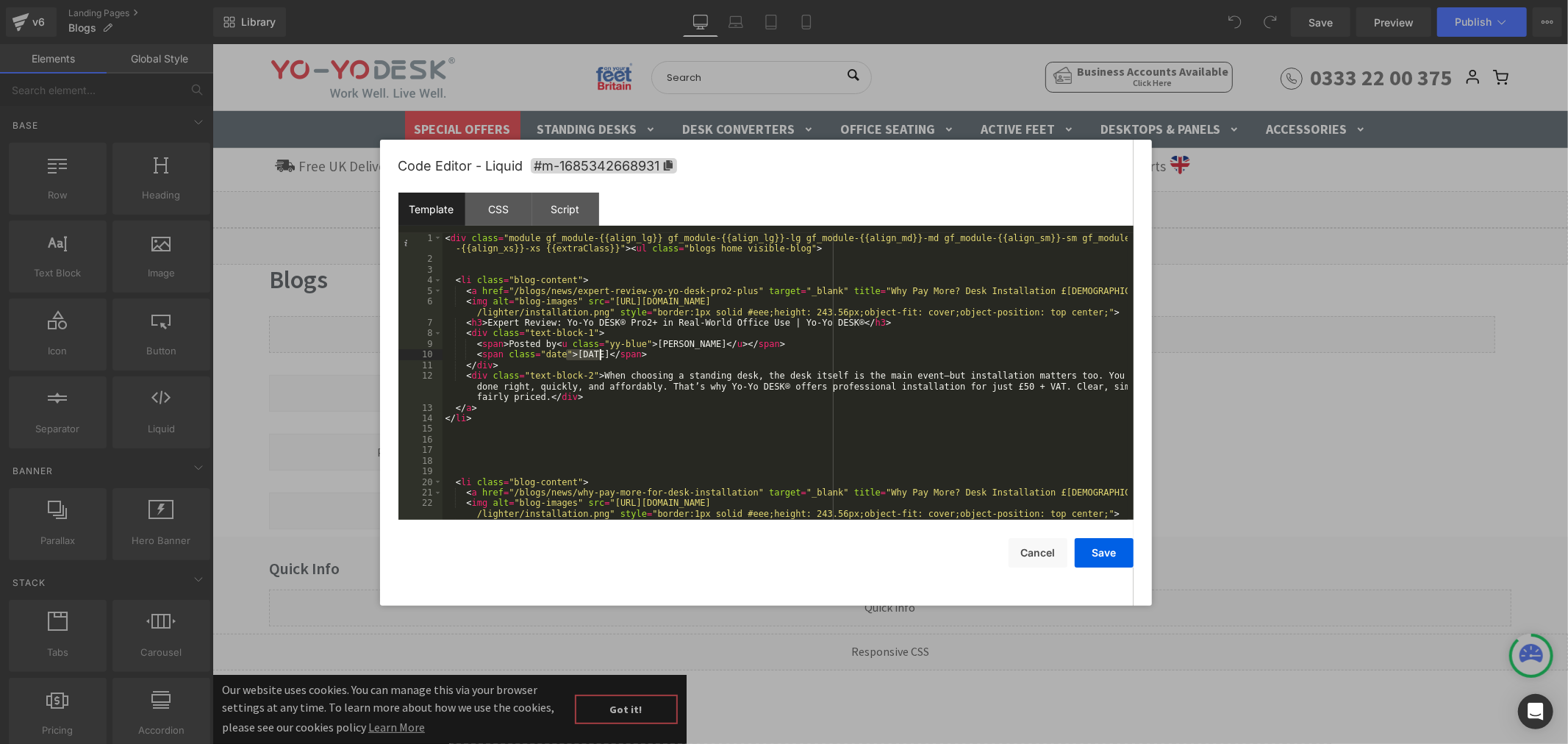
click at [0, 0] on div "< div class = "module gf_module-{{align_lg}} gf_module-{{align_lg}}-lg gf_modul…" at bounding box center [0, 0] width 0 height 0
drag, startPoint x: 600, startPoint y: 300, endPoint x: 594, endPoint y: 312, distance: 13.4
click at [0, 0] on div "< div class = "module gf_module-{{align_lg}} gf_module-{{align_lg}}-lg gf_modul…" at bounding box center [0, 0] width 0 height 0
drag, startPoint x: 568, startPoint y: 353, endPoint x: 581, endPoint y: 354, distance: 13.0
click at [0, 0] on div "< div class = "module gf_module-{{align_lg}} gf_module-{{align_lg}}-lg gf_modul…" at bounding box center [0, 0] width 0 height 0
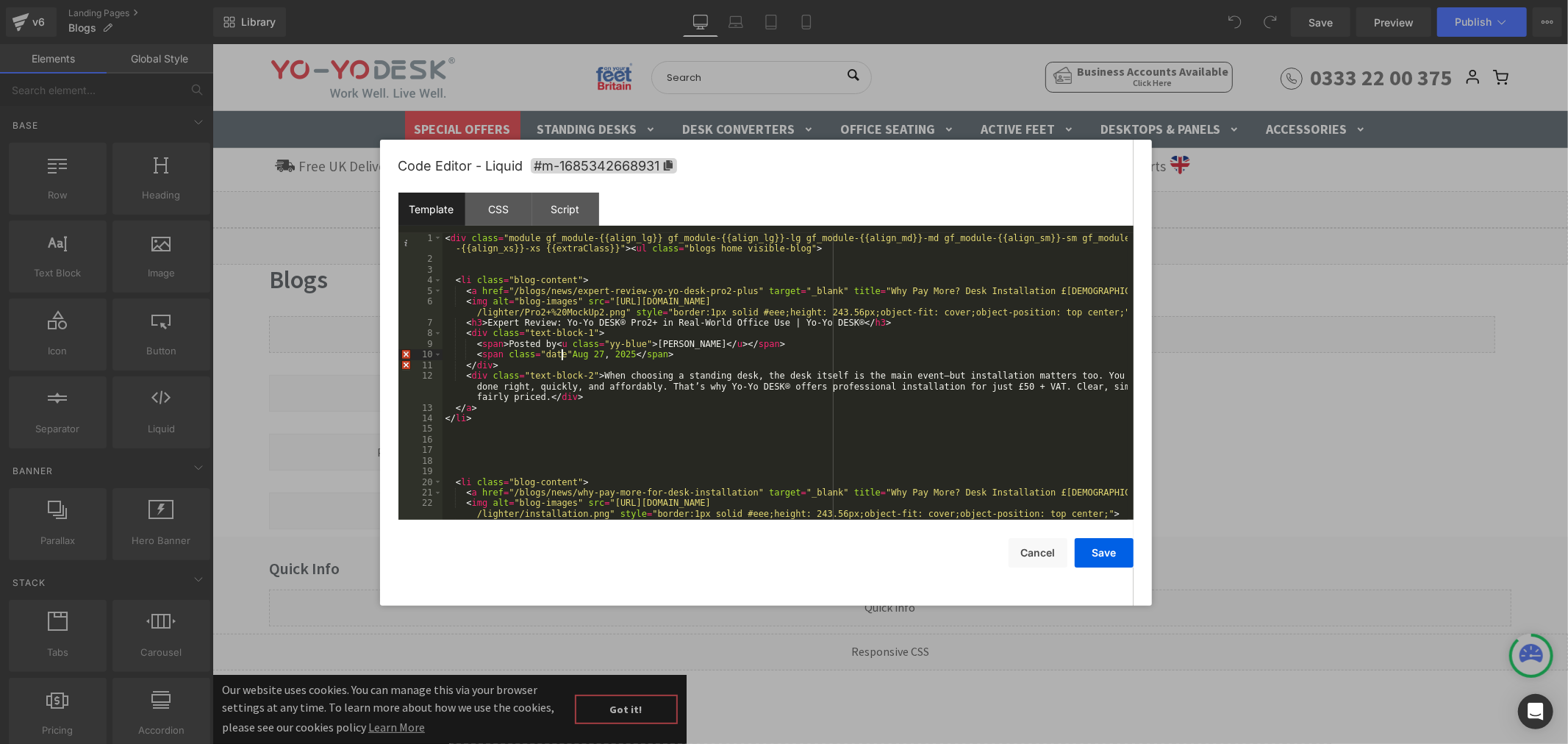
click at [0, 0] on div "< div class = "module gf_module-{{align_lg}} gf_module-{{align_lg}}-lg gf_modul…" at bounding box center [0, 0] width 0 height 0
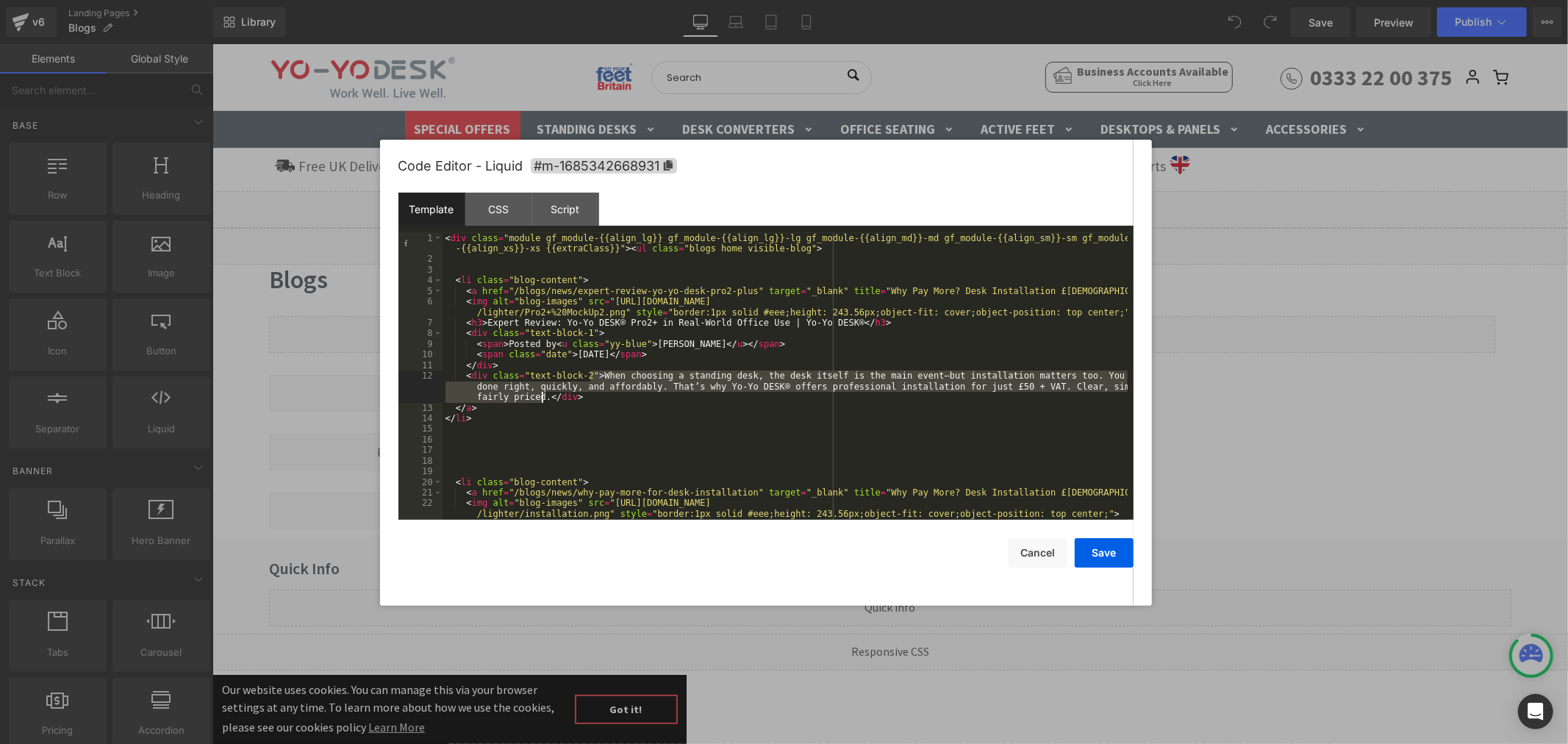
drag, startPoint x: 592, startPoint y: 373, endPoint x: 542, endPoint y: 398, distance: 55.9
click at [0, 0] on div "< div class = "module gf_module-{{align_lg}} gf_module-{{align_lg}}-lg gf_modul…" at bounding box center [0, 0] width 0 height 0
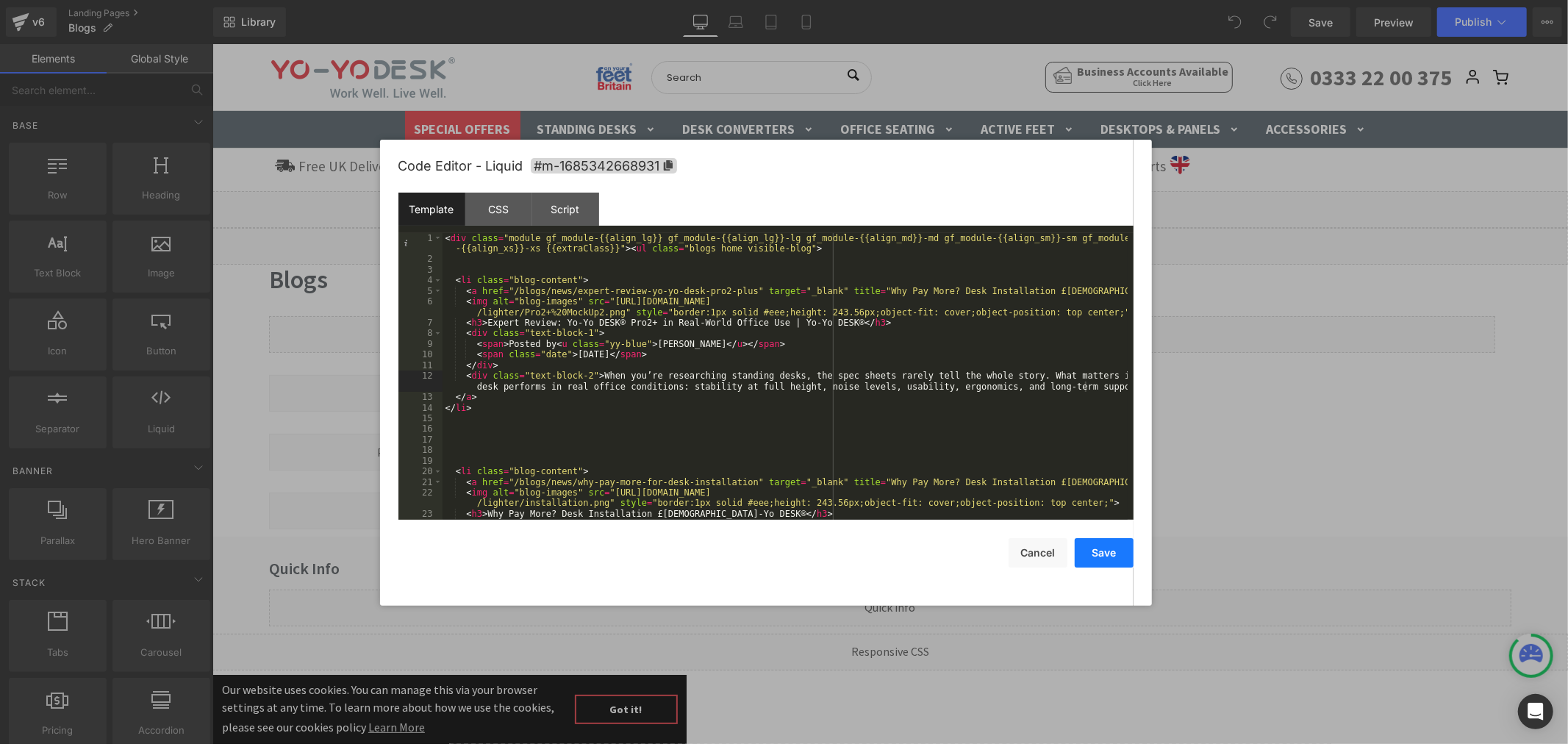
click at [1113, 546] on button "Save" at bounding box center [1103, 553] width 58 height 30
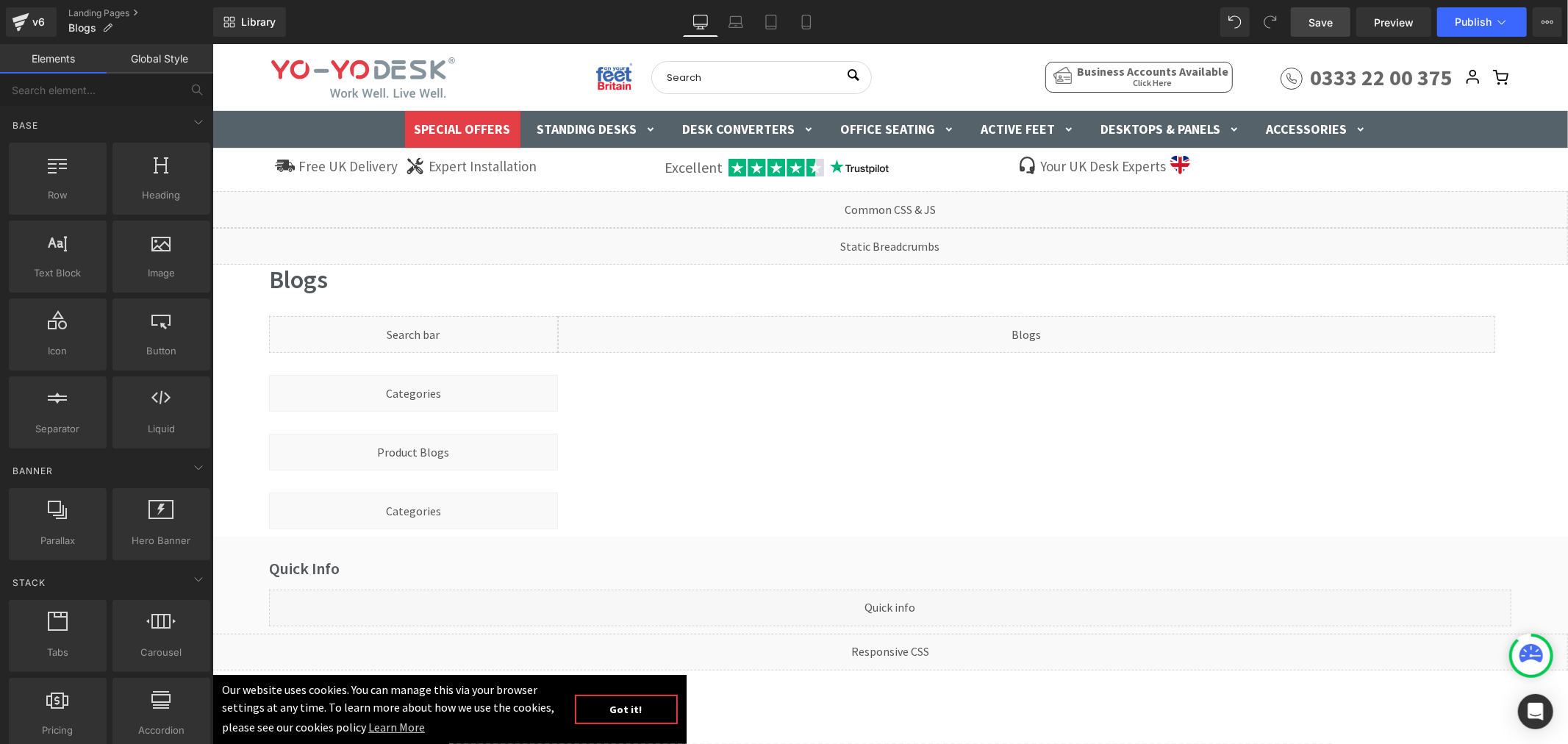
click at [1312, 22] on span "Save" at bounding box center [1320, 22] width 24 height 16
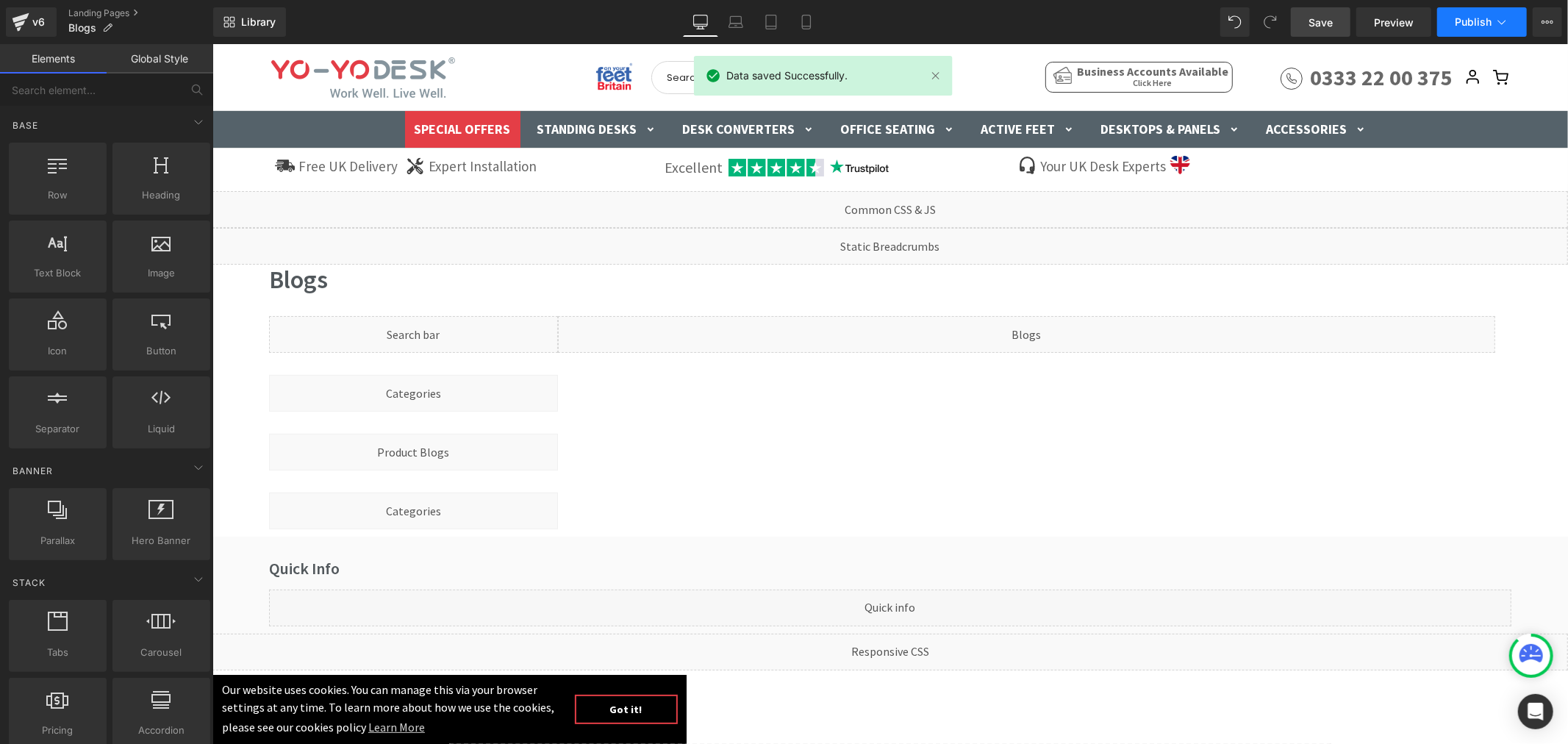
click at [1473, 16] on span "Publish" at bounding box center [1473, 21] width 37 height 12
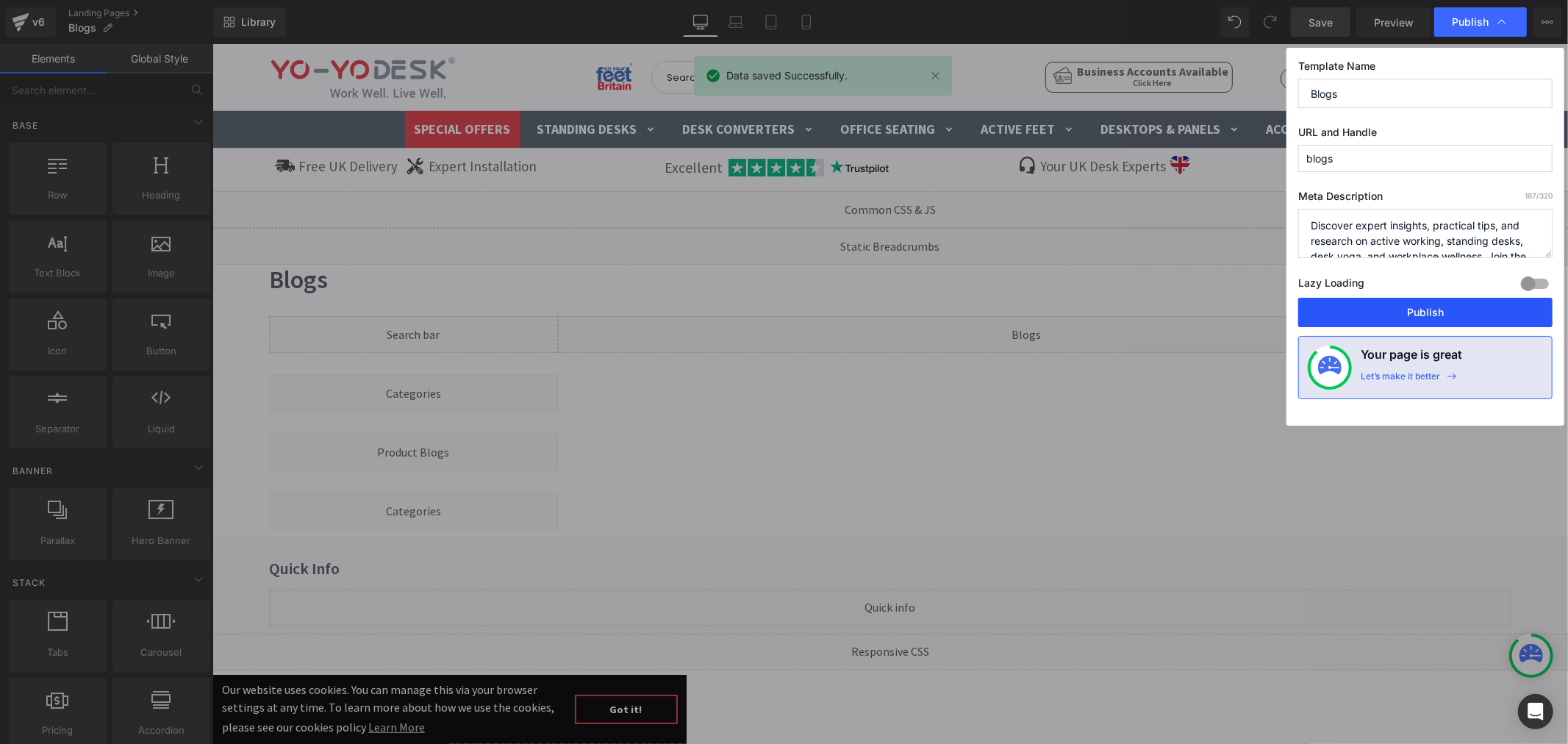
click at [1408, 310] on button "Publish" at bounding box center [1425, 313] width 254 height 30
